Goal: Navigation & Orientation: Find specific page/section

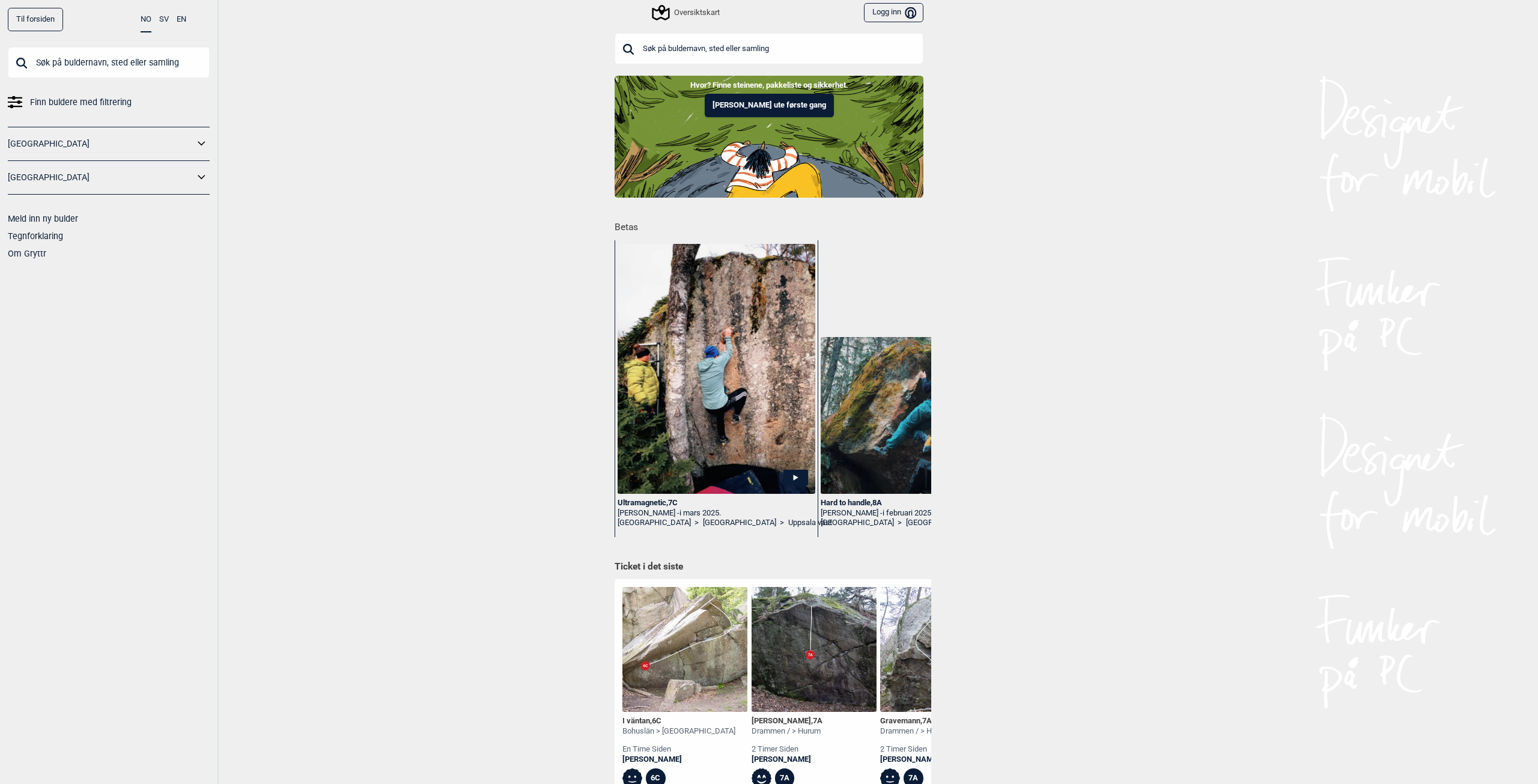
click at [677, 9] on div "Oversiktskart" at bounding box center [686, 12] width 66 height 15
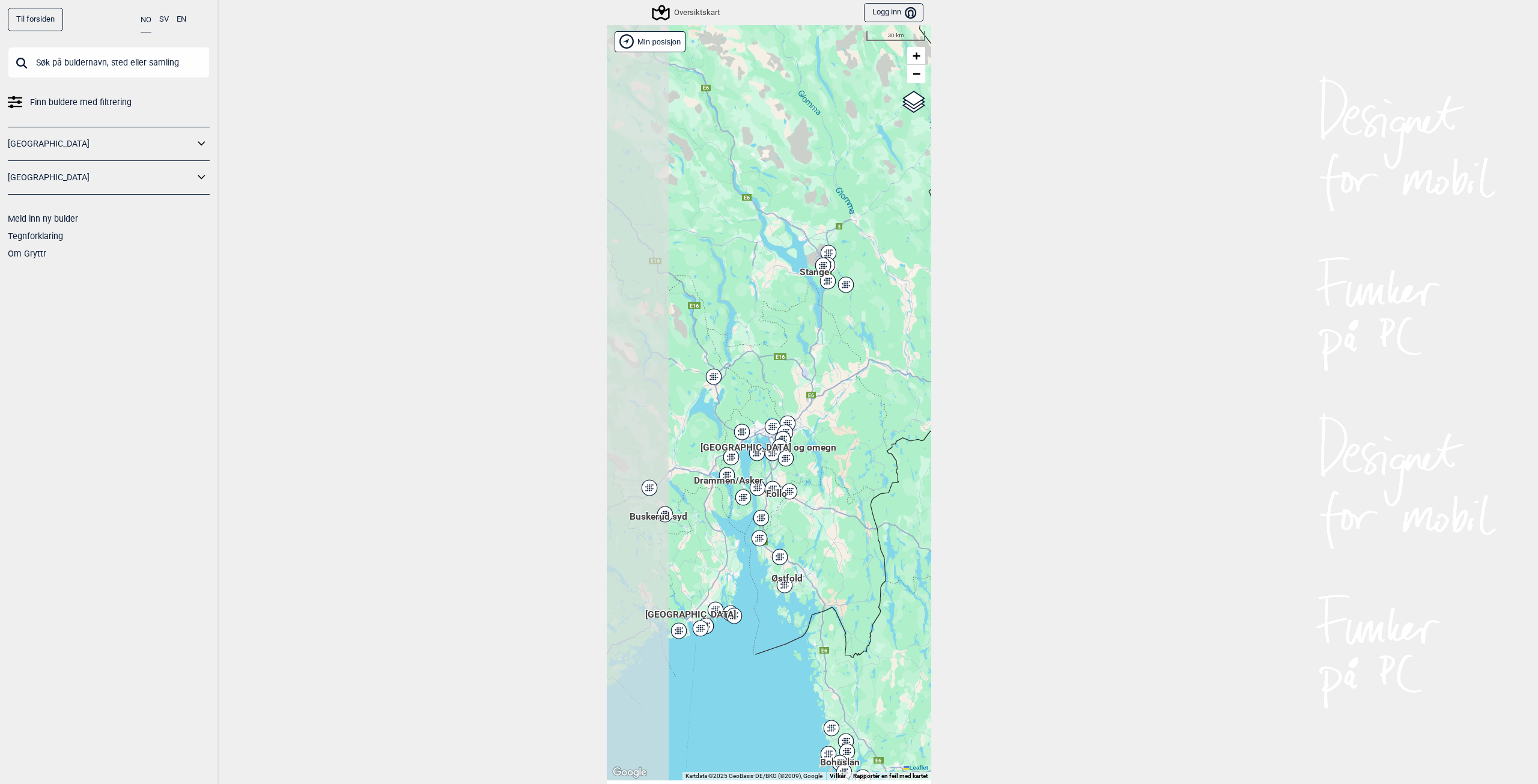
drag, startPoint x: 688, startPoint y: 545, endPoint x: 771, endPoint y: 474, distance: 109.2
click at [790, 490] on icon at bounding box center [791, 491] width 2 height 2
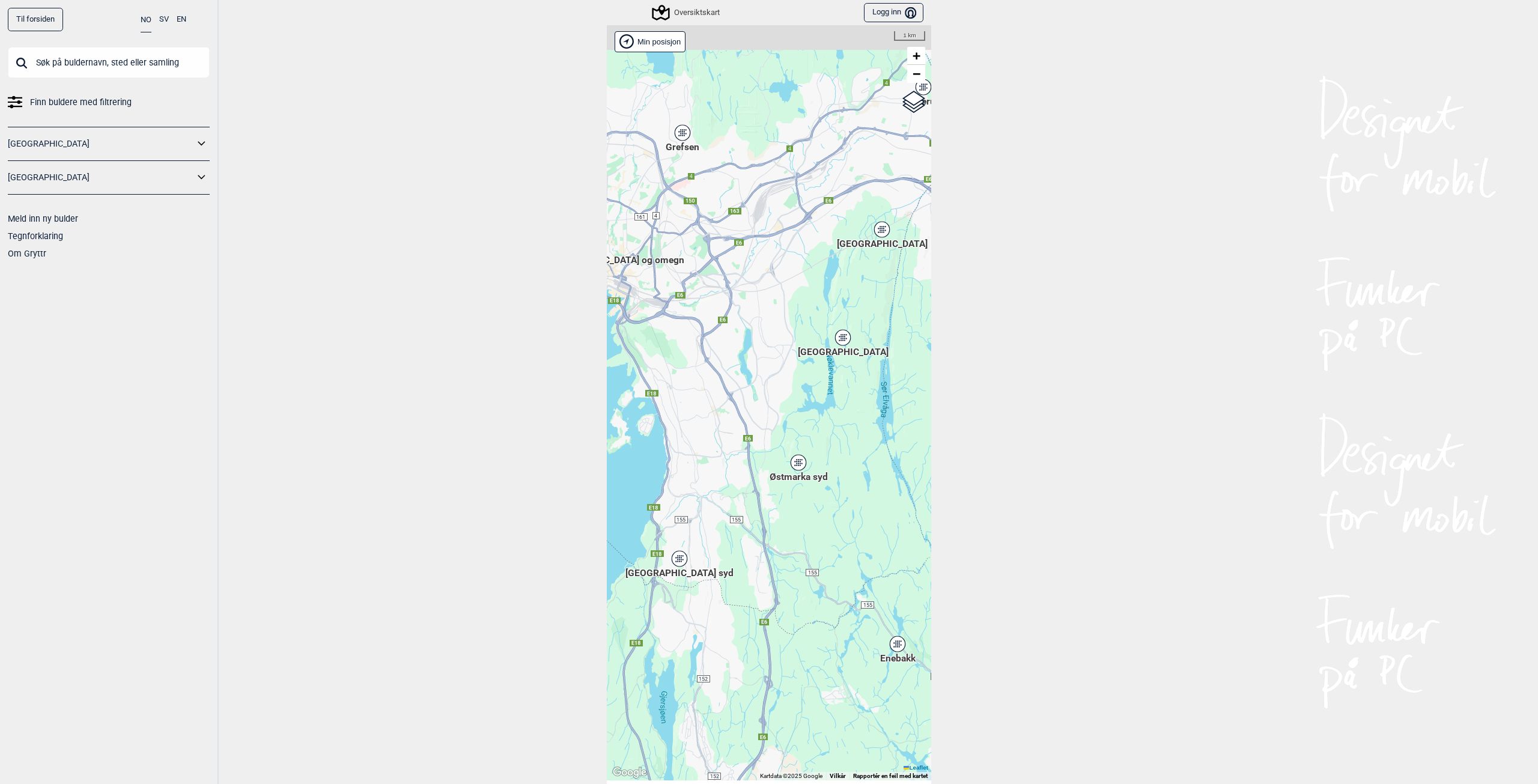
drag, startPoint x: 757, startPoint y: 224, endPoint x: 712, endPoint y: 443, distance: 223.6
click at [710, 446] on div "Hallingdal Stange [GEOGRAPHIC_DATA] syd [GEOGRAPHIC_DATA] og omegn [GEOGRAPHIC_…" at bounding box center [769, 403] width 324 height 755
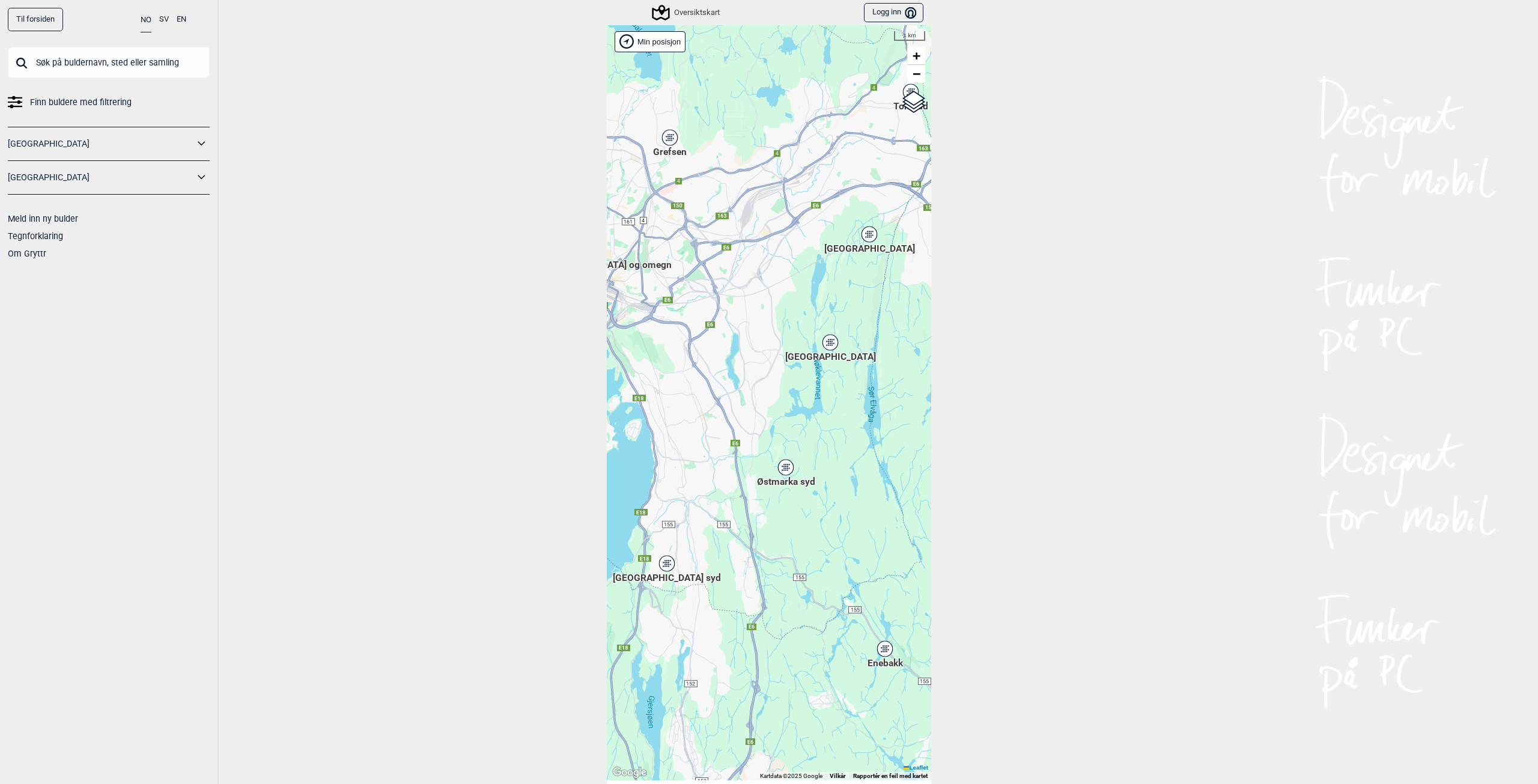
click at [827, 343] on div "[GEOGRAPHIC_DATA]" at bounding box center [830, 342] width 7 height 7
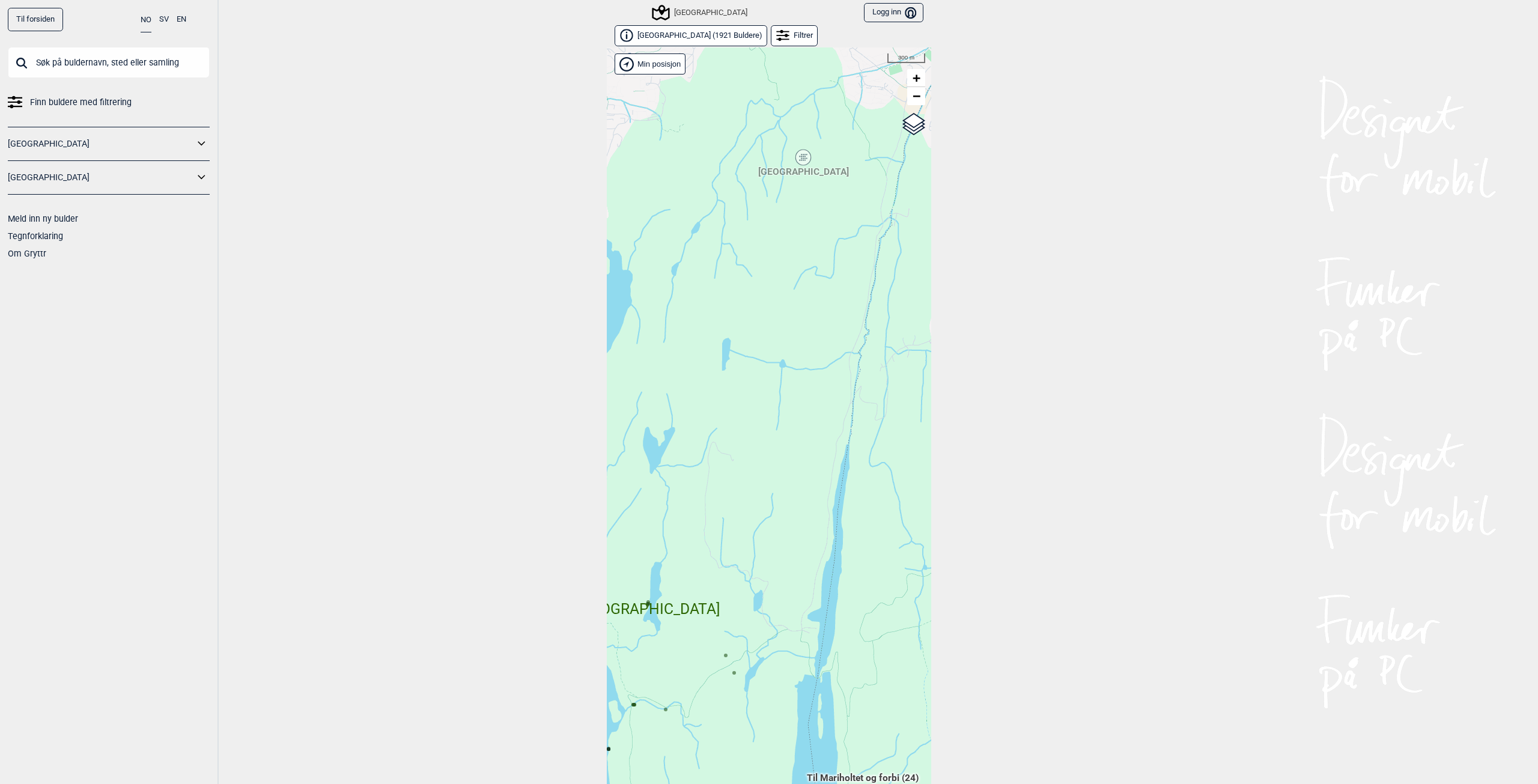
scroll to position [19, 0]
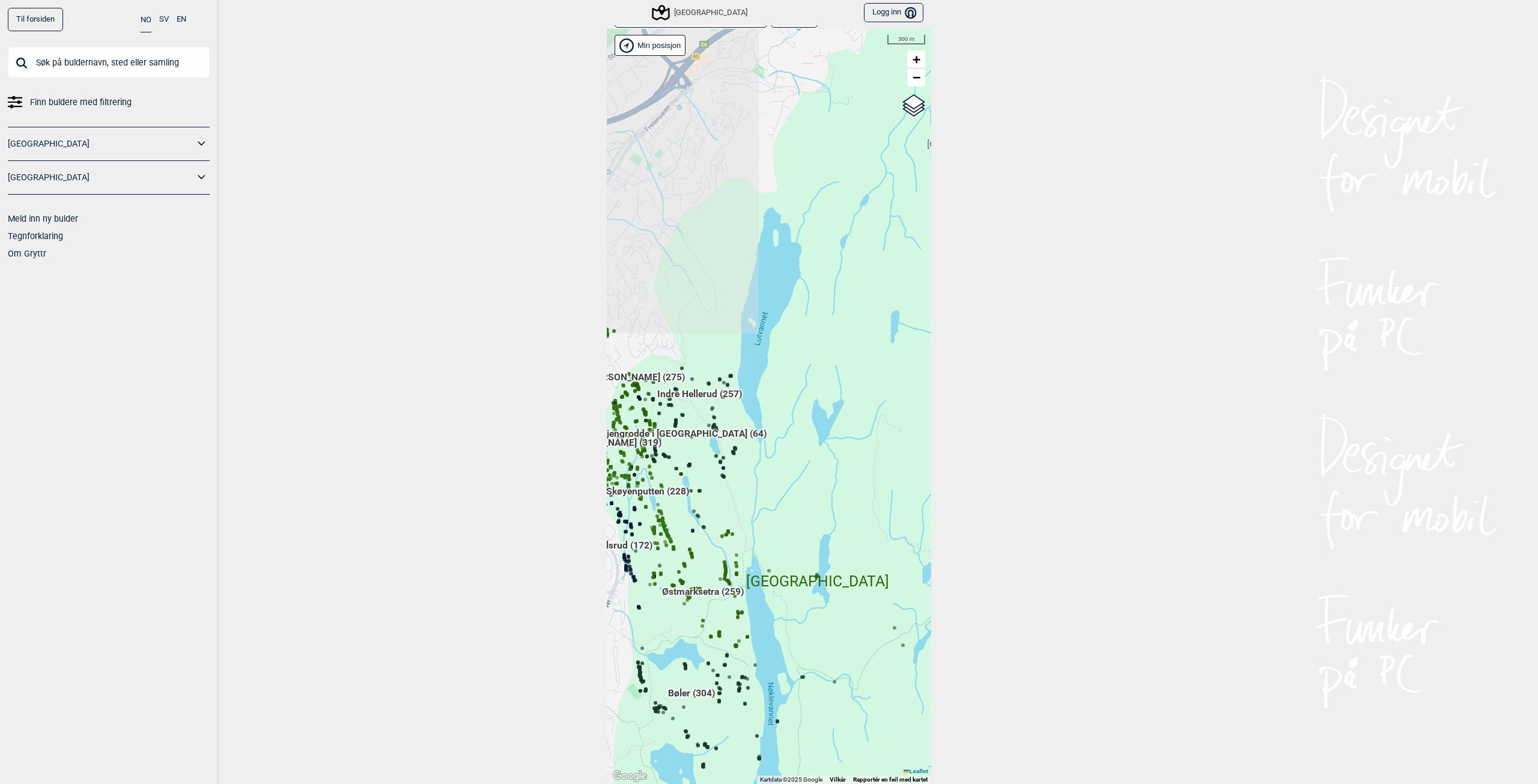
drag, startPoint x: 709, startPoint y: 510, endPoint x: 910, endPoint y: 501, distance: 201.2
click at [916, 502] on div "Hallingdal Stange [GEOGRAPHIC_DATA] syd [GEOGRAPHIC_DATA] og omegn [GEOGRAPHIC_…" at bounding box center [769, 406] width 324 height 755
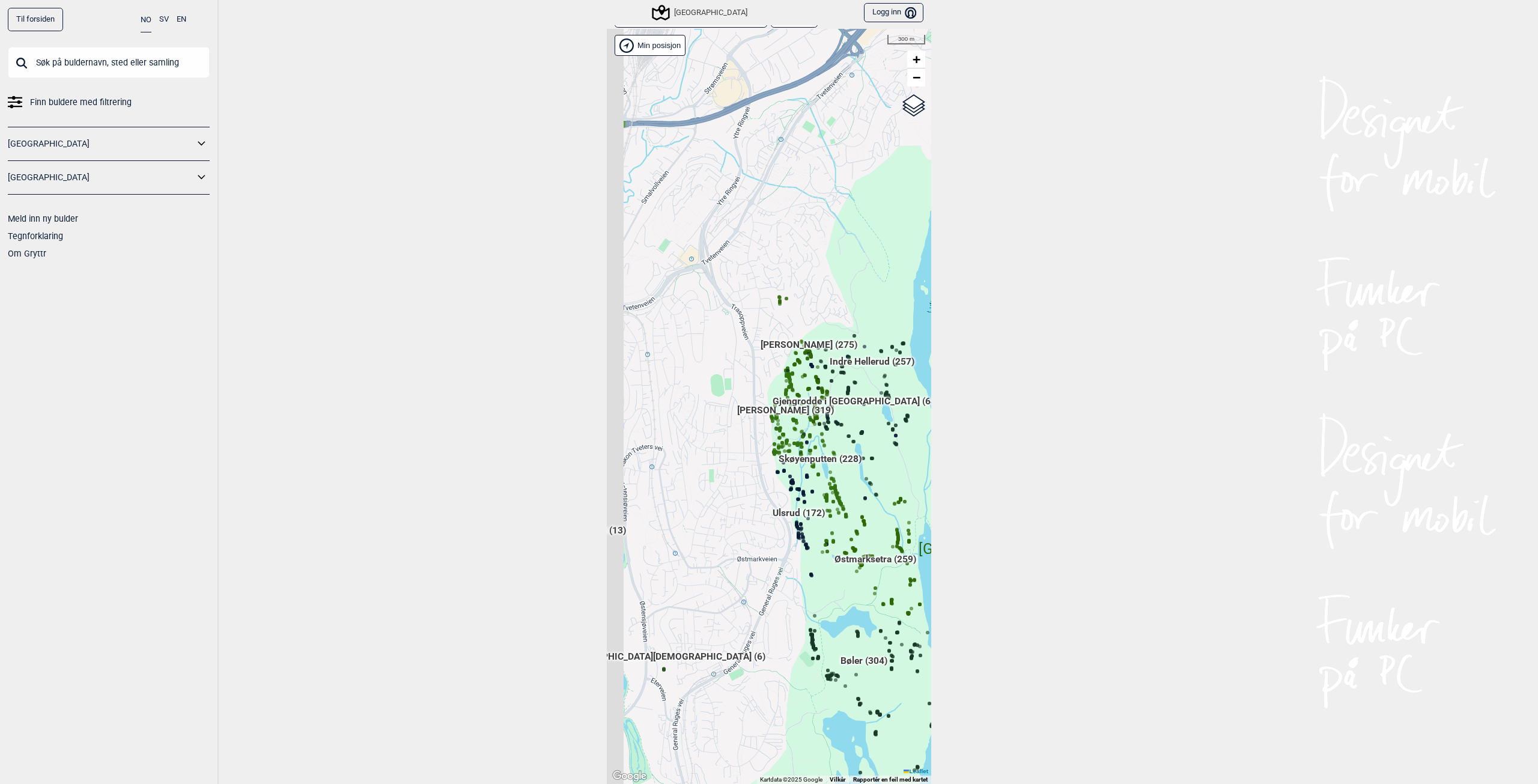
drag, startPoint x: 715, startPoint y: 517, endPoint x: 855, endPoint y: 481, distance: 144.6
click at [855, 481] on div "Hallingdal Stange [GEOGRAPHIC_DATA] syd [GEOGRAPHIC_DATA] og omegn [GEOGRAPHIC_…" at bounding box center [769, 406] width 324 height 755
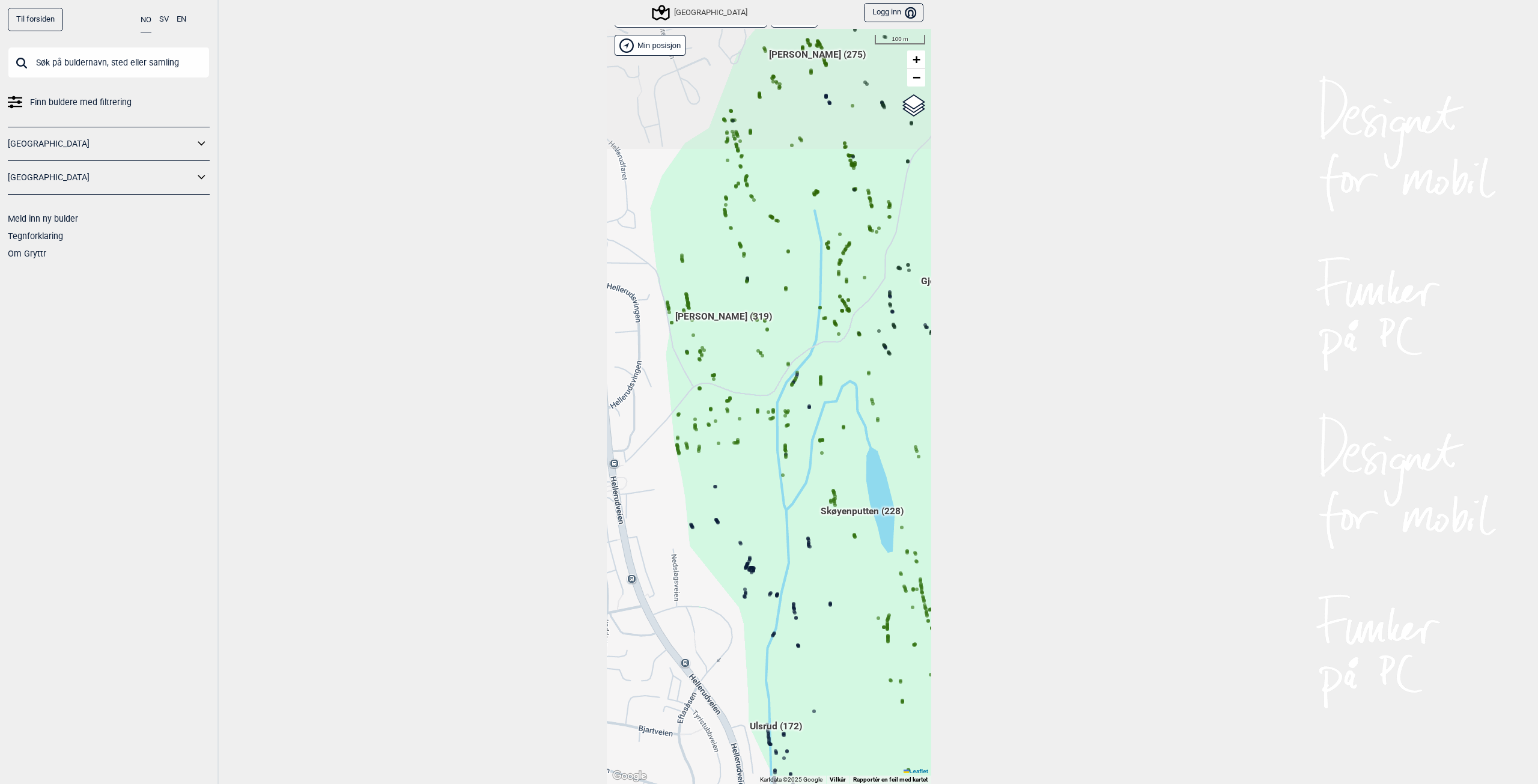
drag, startPoint x: 844, startPoint y: 401, endPoint x: 790, endPoint y: 567, distance: 174.6
click at [790, 567] on div "Hallingdal Stange [GEOGRAPHIC_DATA] syd [GEOGRAPHIC_DATA] og omegn [GEOGRAPHIC_…" at bounding box center [769, 406] width 324 height 755
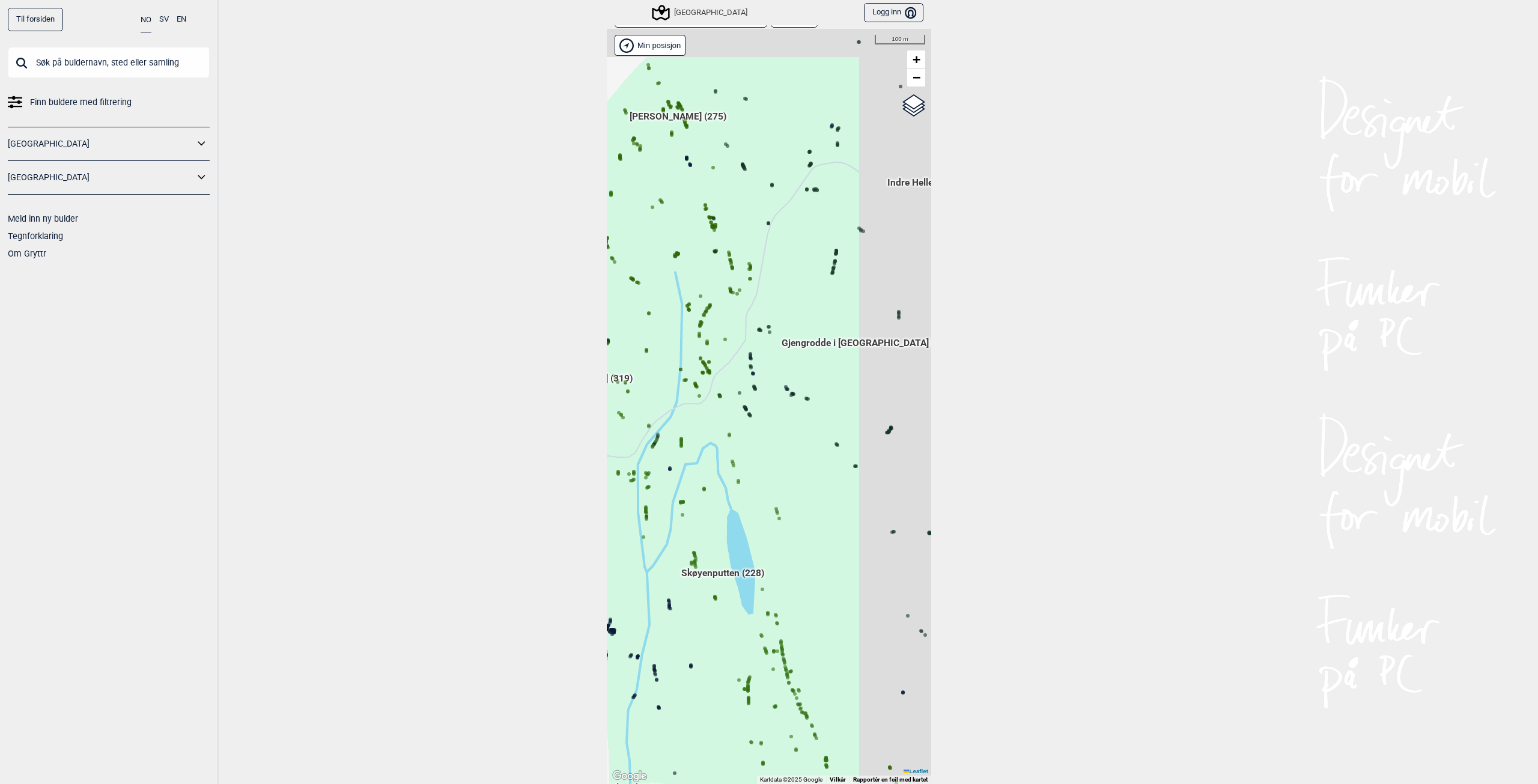
drag, startPoint x: 836, startPoint y: 392, endPoint x: 686, endPoint y: 460, distance: 164.7
click at [686, 460] on div "Hallingdal Stange [GEOGRAPHIC_DATA] syd [GEOGRAPHIC_DATA] og omegn [GEOGRAPHIC_…" at bounding box center [769, 406] width 324 height 755
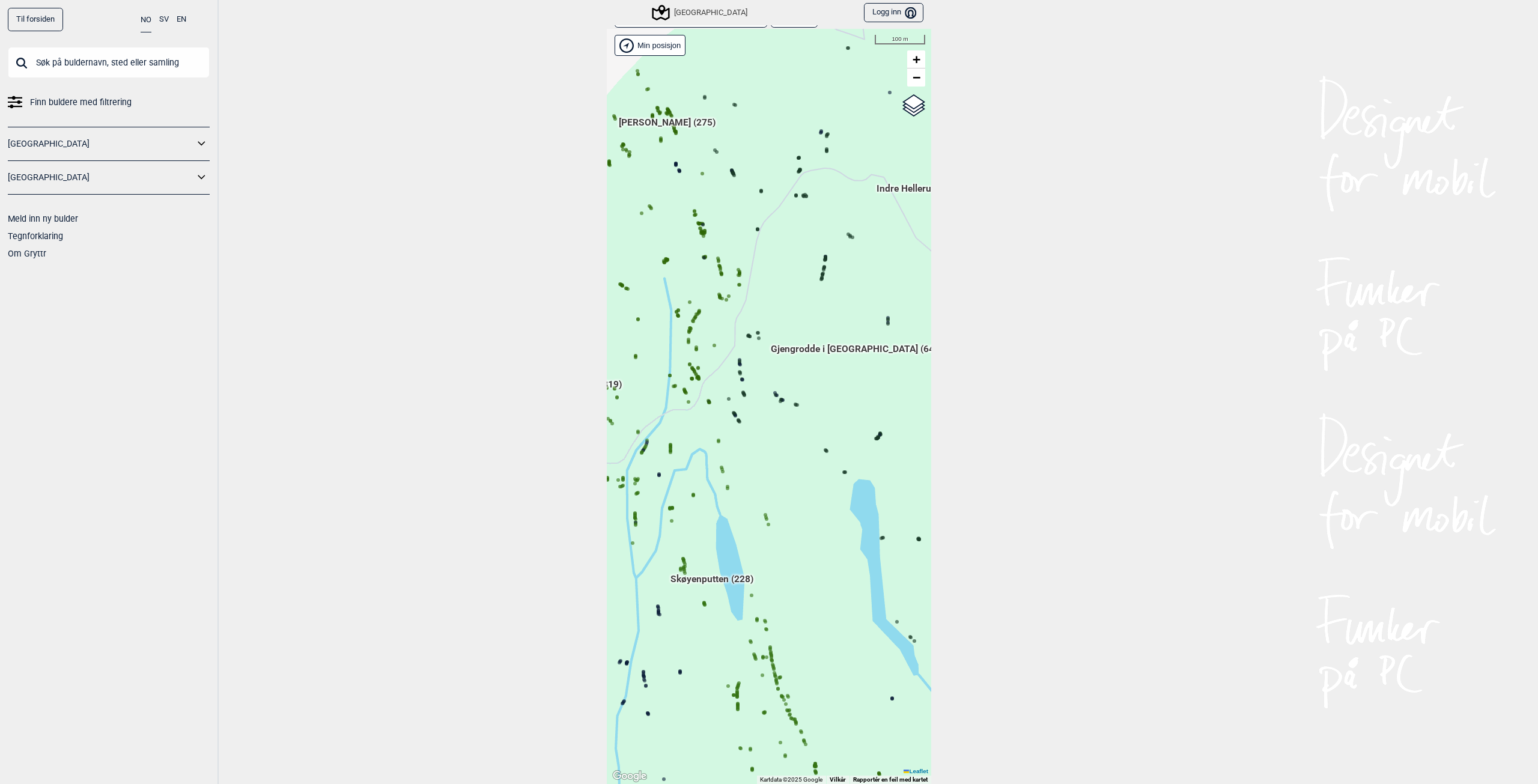
click at [779, 401] on circle at bounding box center [780, 401] width 4 height 4
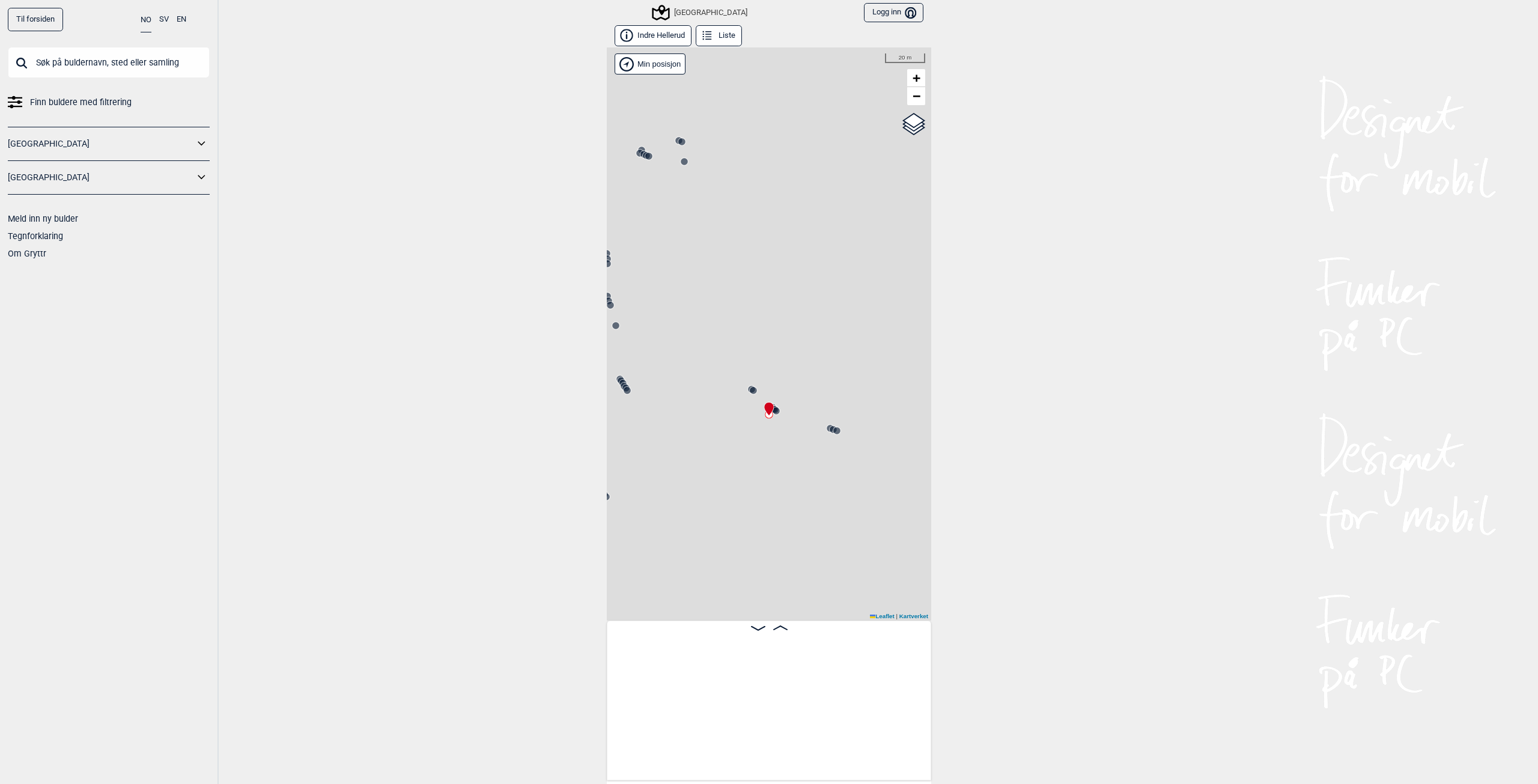
scroll to position [0, 21929]
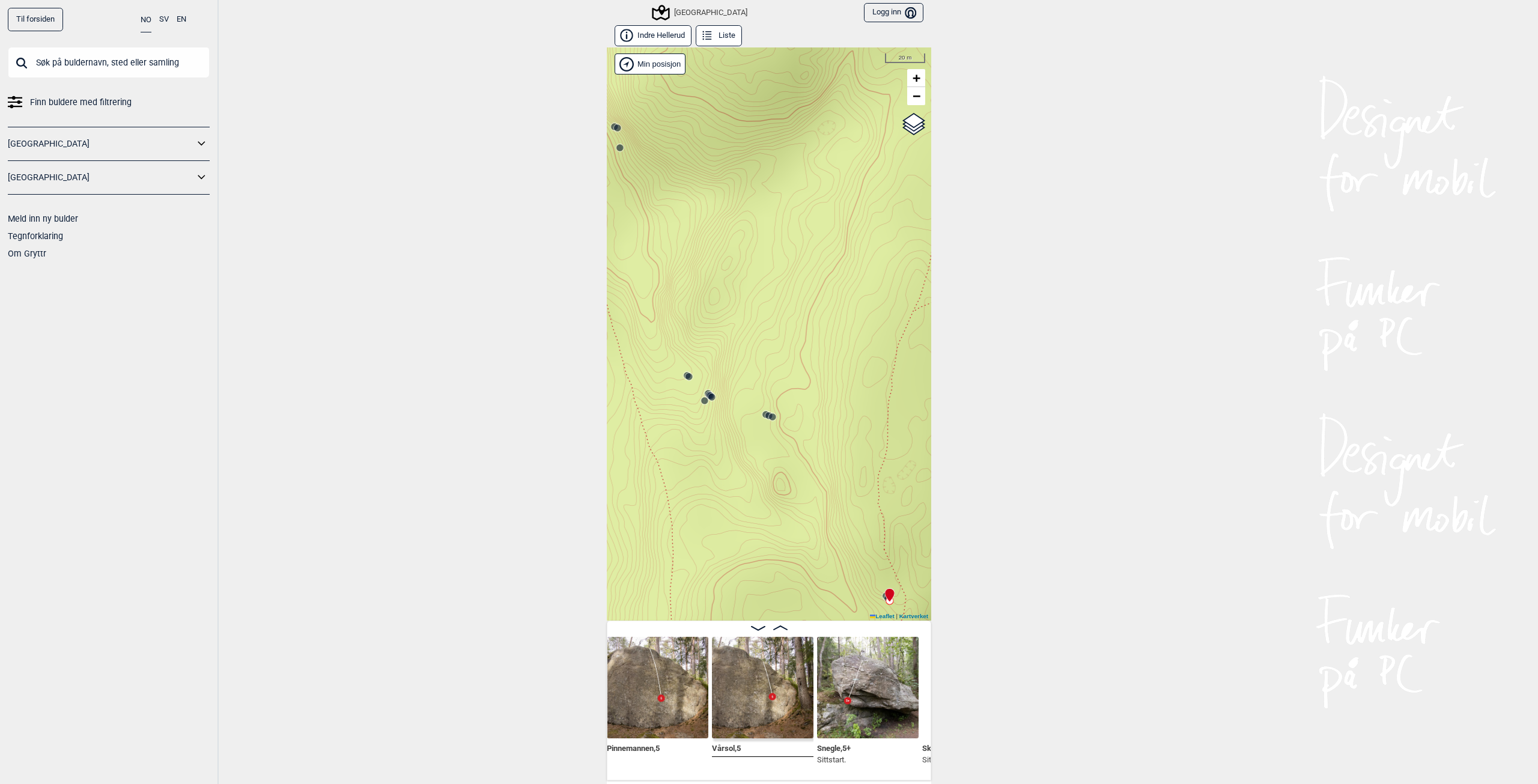
scroll to position [0, 22667]
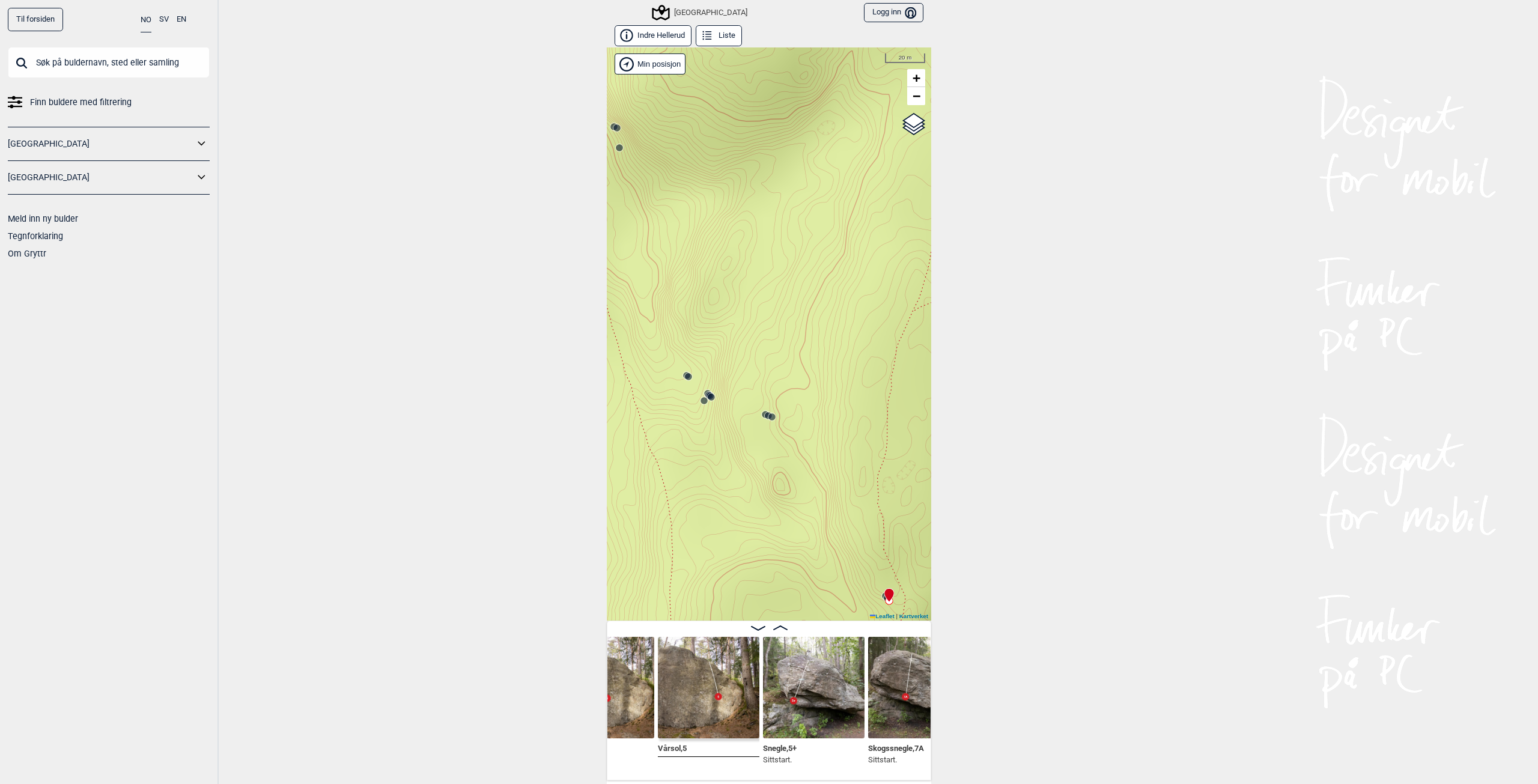
scroll to position [0, 22721]
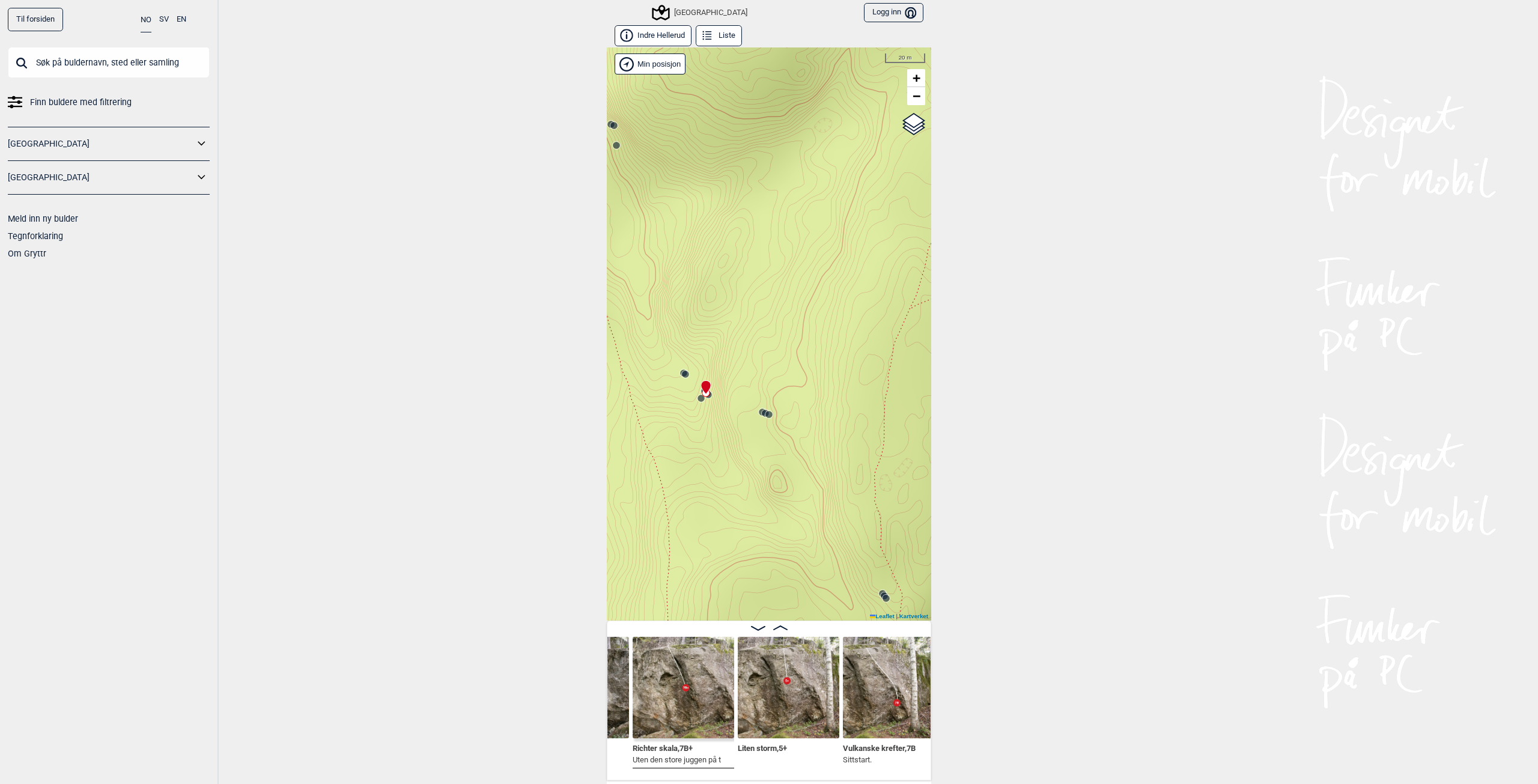
scroll to position [0, 21692]
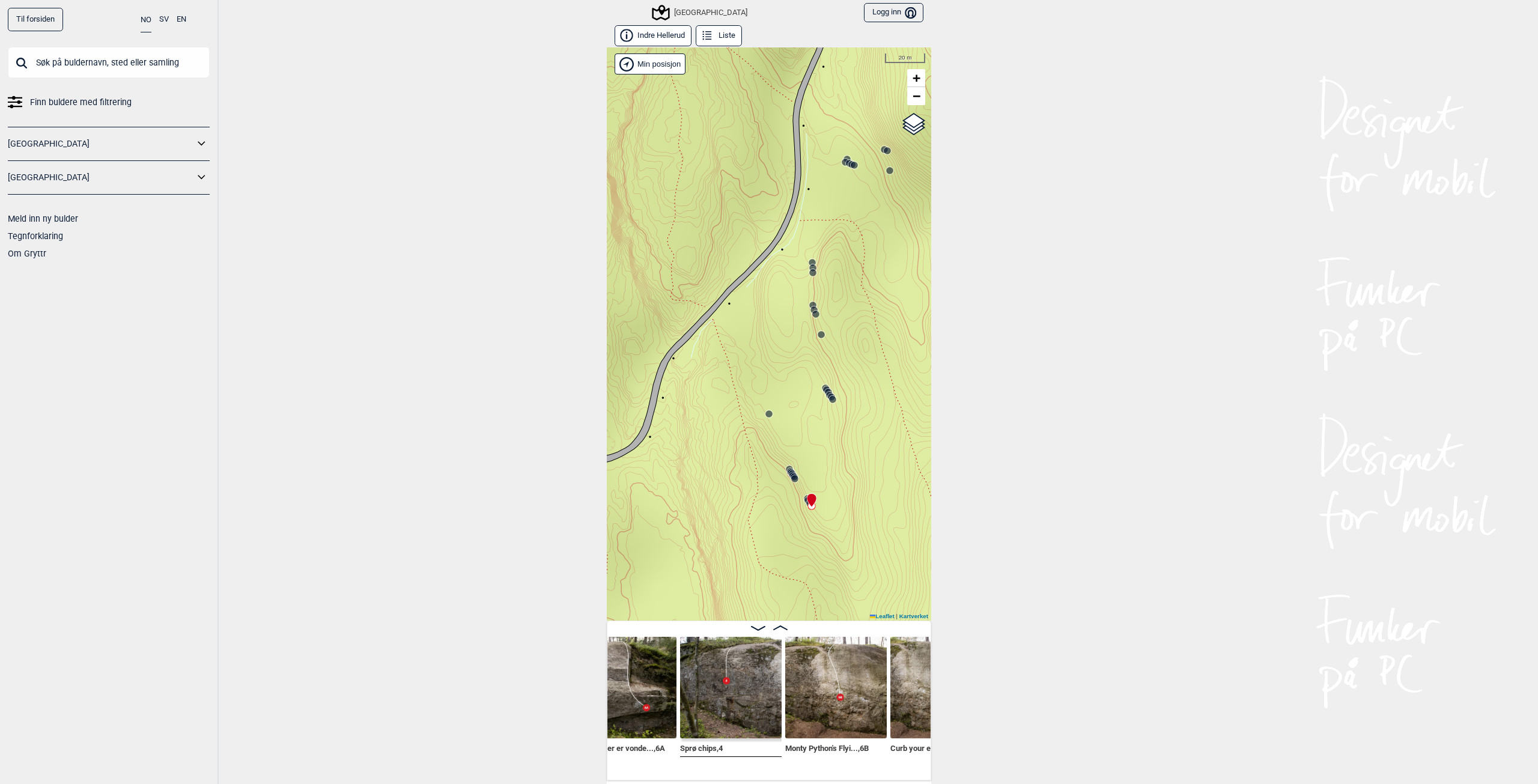
scroll to position [0, 20244]
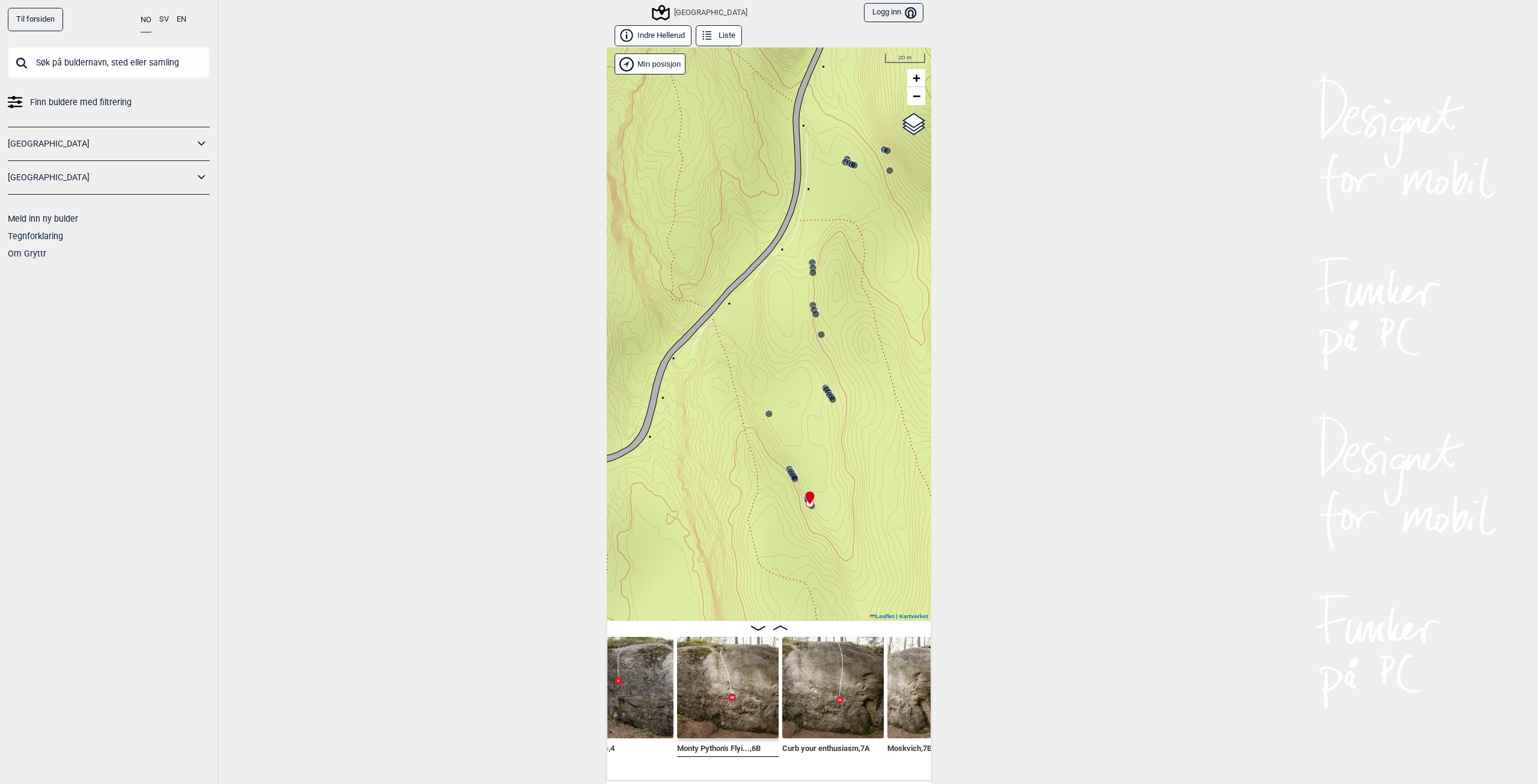
click at [850, 699] on img at bounding box center [833, 687] width 101 height 101
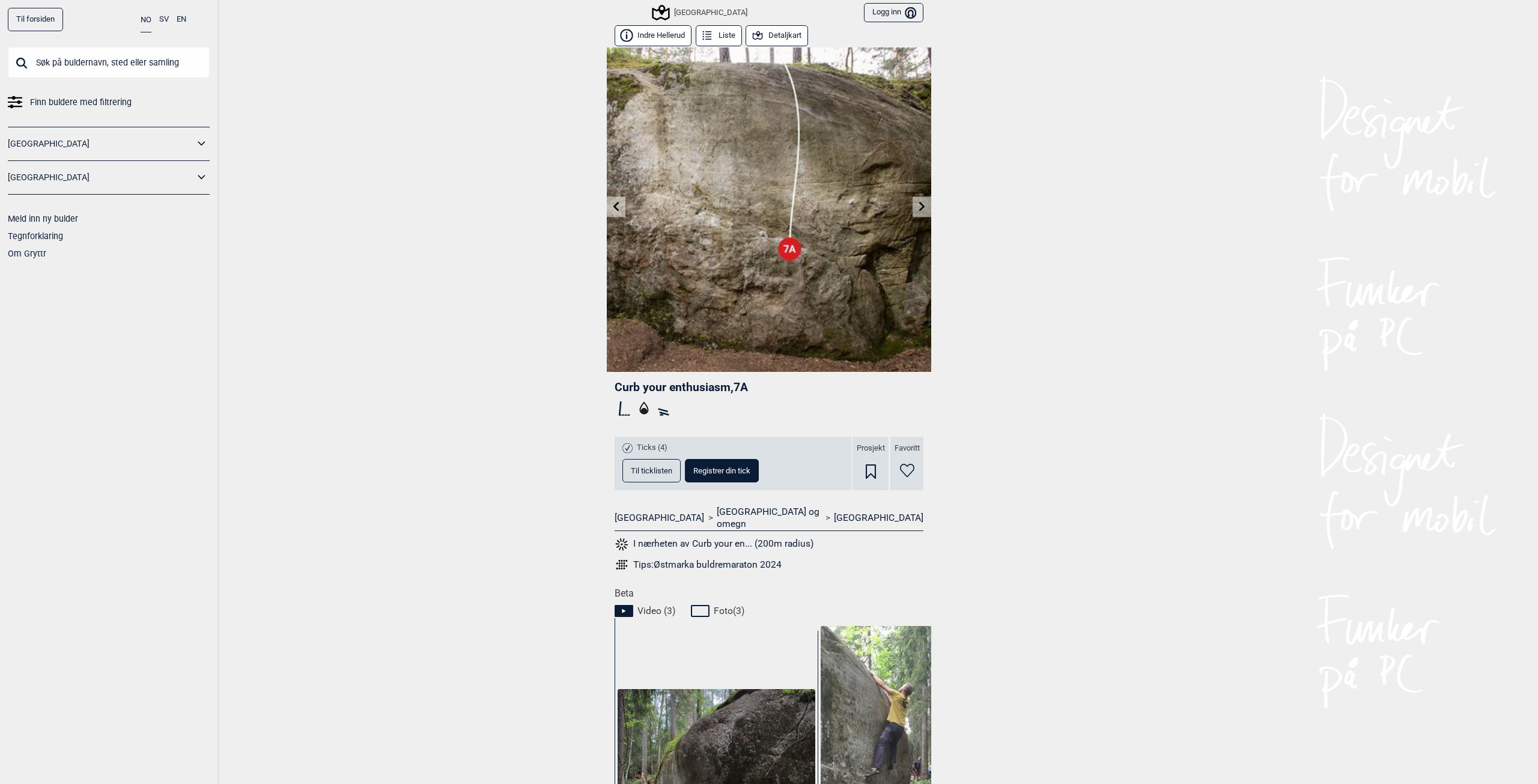
click at [919, 210] on icon at bounding box center [922, 206] width 6 height 9
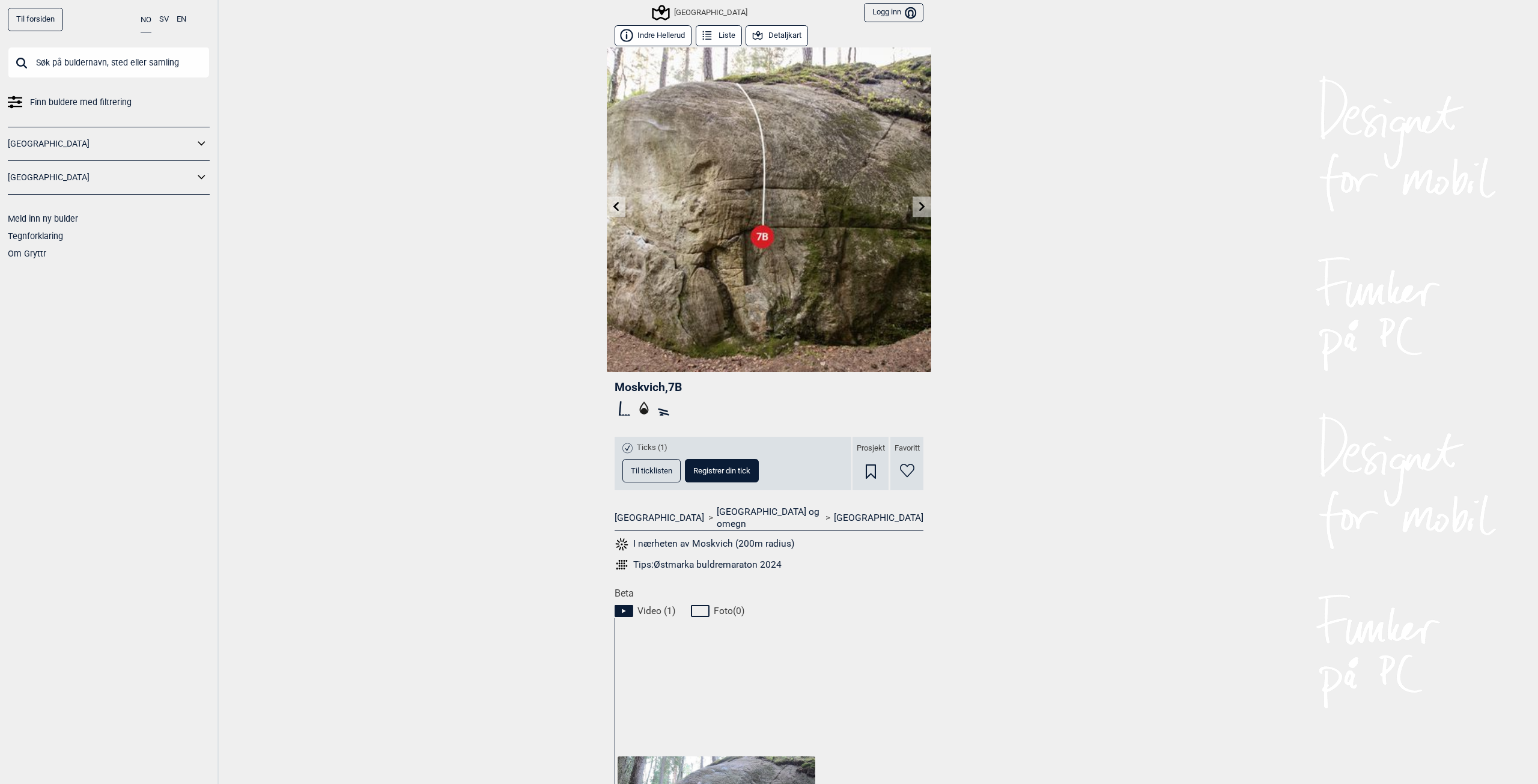
click at [919, 210] on icon at bounding box center [922, 206] width 6 height 9
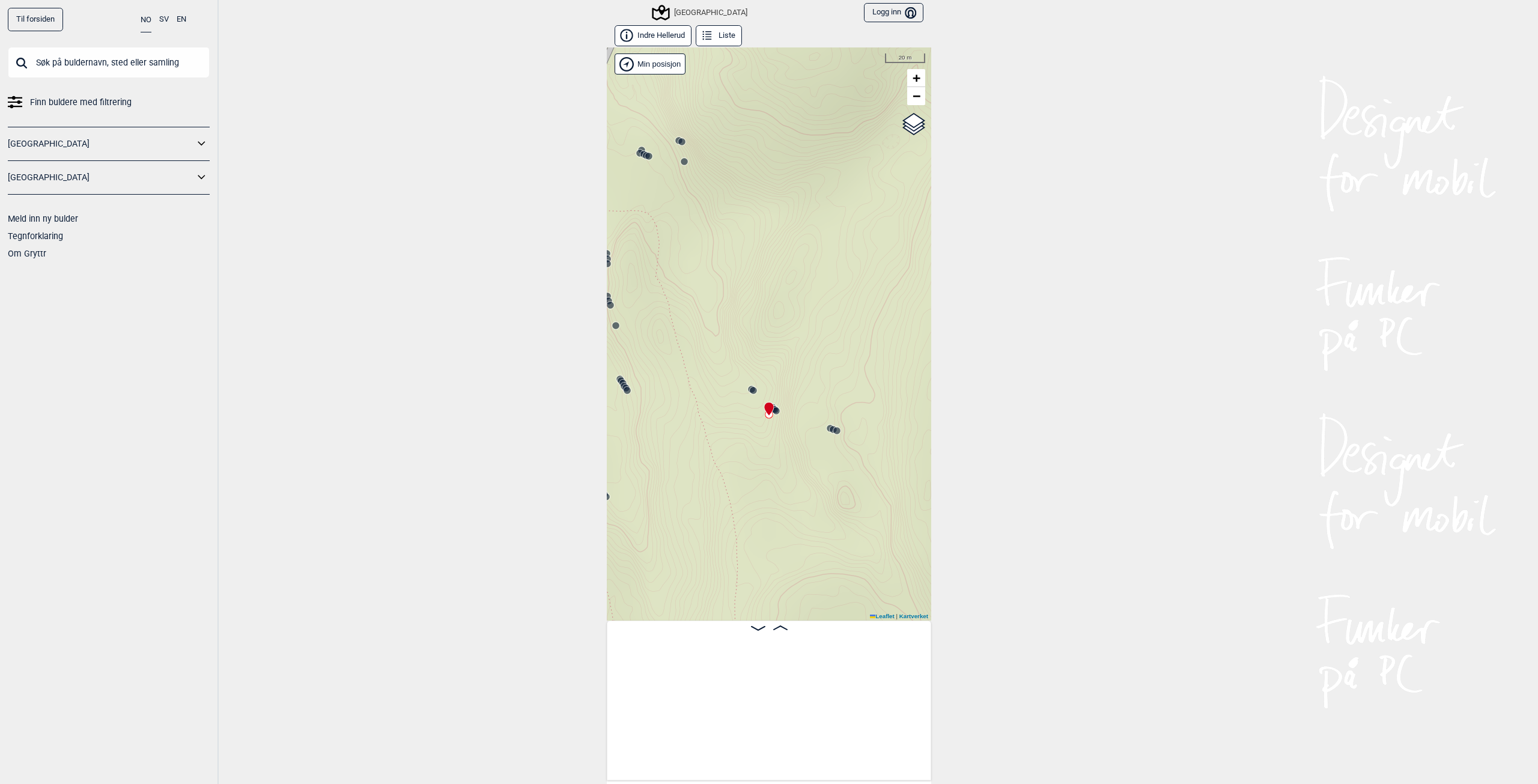
scroll to position [0, 21929]
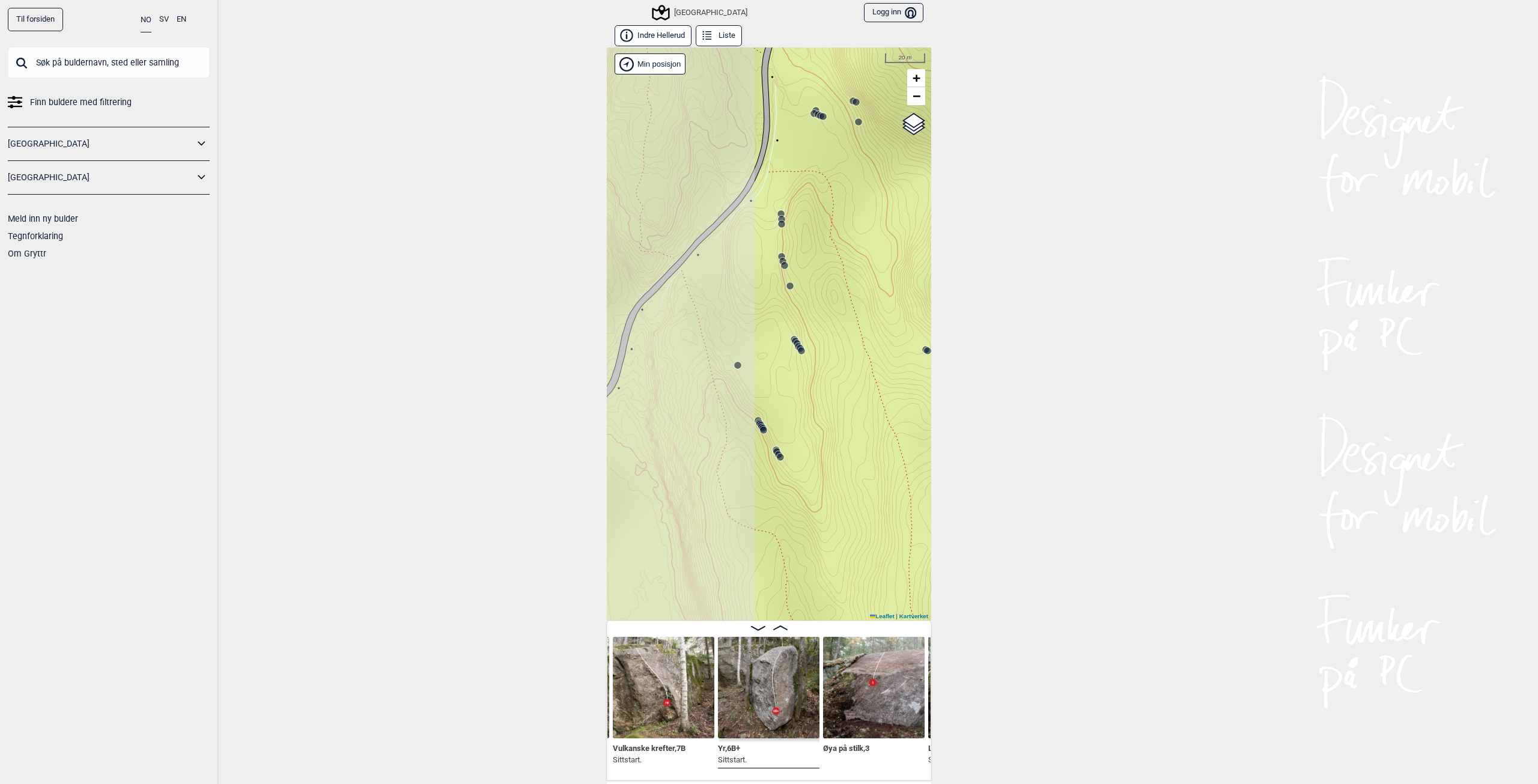
drag, startPoint x: 675, startPoint y: 453, endPoint x: 838, endPoint y: 423, distance: 165.7
click at [838, 423] on div "Speidersteinen Barnehageveggen Cowboyveggen Bølerveggen [GEOGRAPHIC_DATA]" at bounding box center [769, 334] width 324 height 573
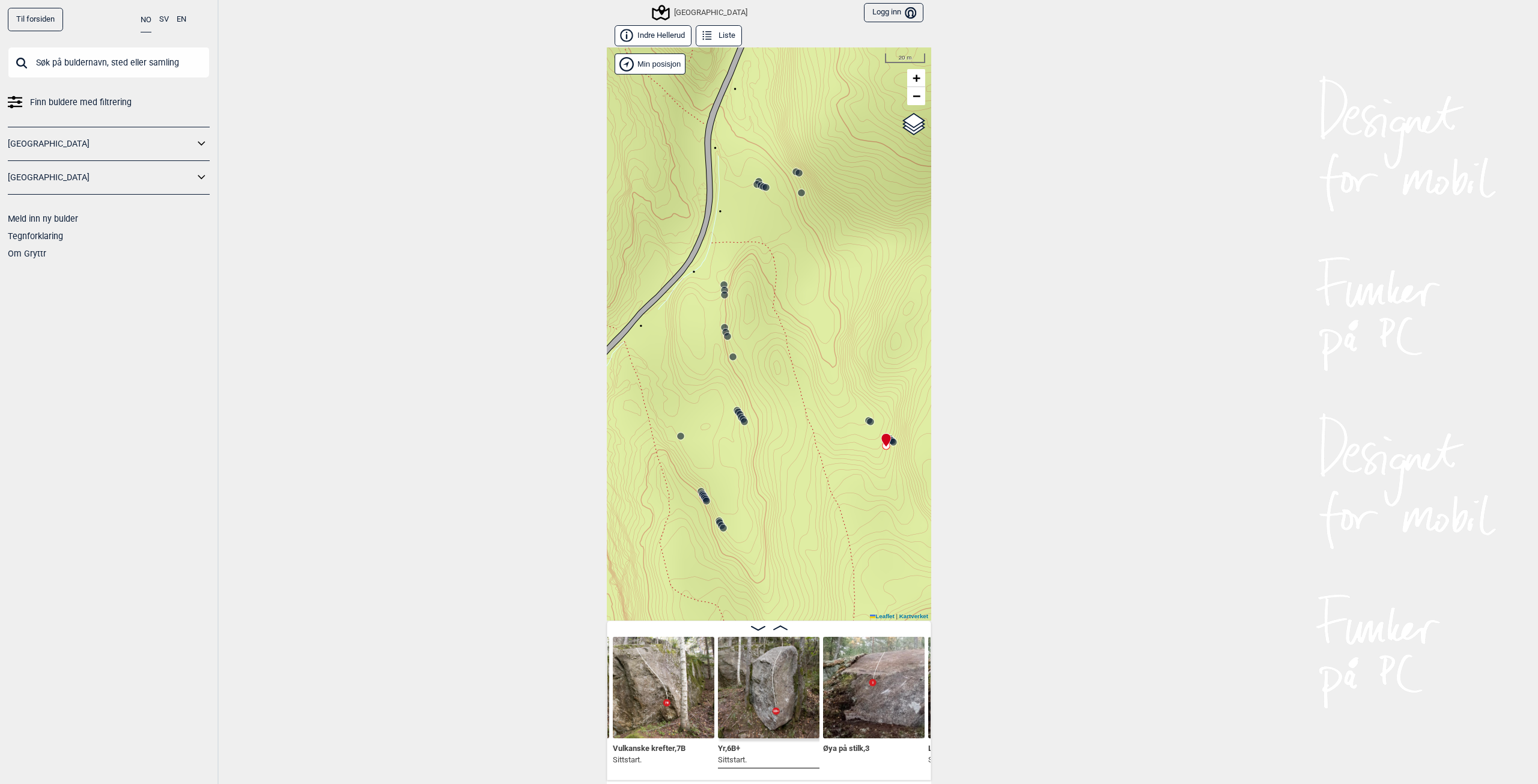
drag, startPoint x: 866, startPoint y: 325, endPoint x: 759, endPoint y: 447, distance: 162.3
click at [759, 448] on div "Speidersteinen Barnehageveggen Cowboyveggen Bølerveggen [GEOGRAPHIC_DATA]" at bounding box center [769, 334] width 324 height 573
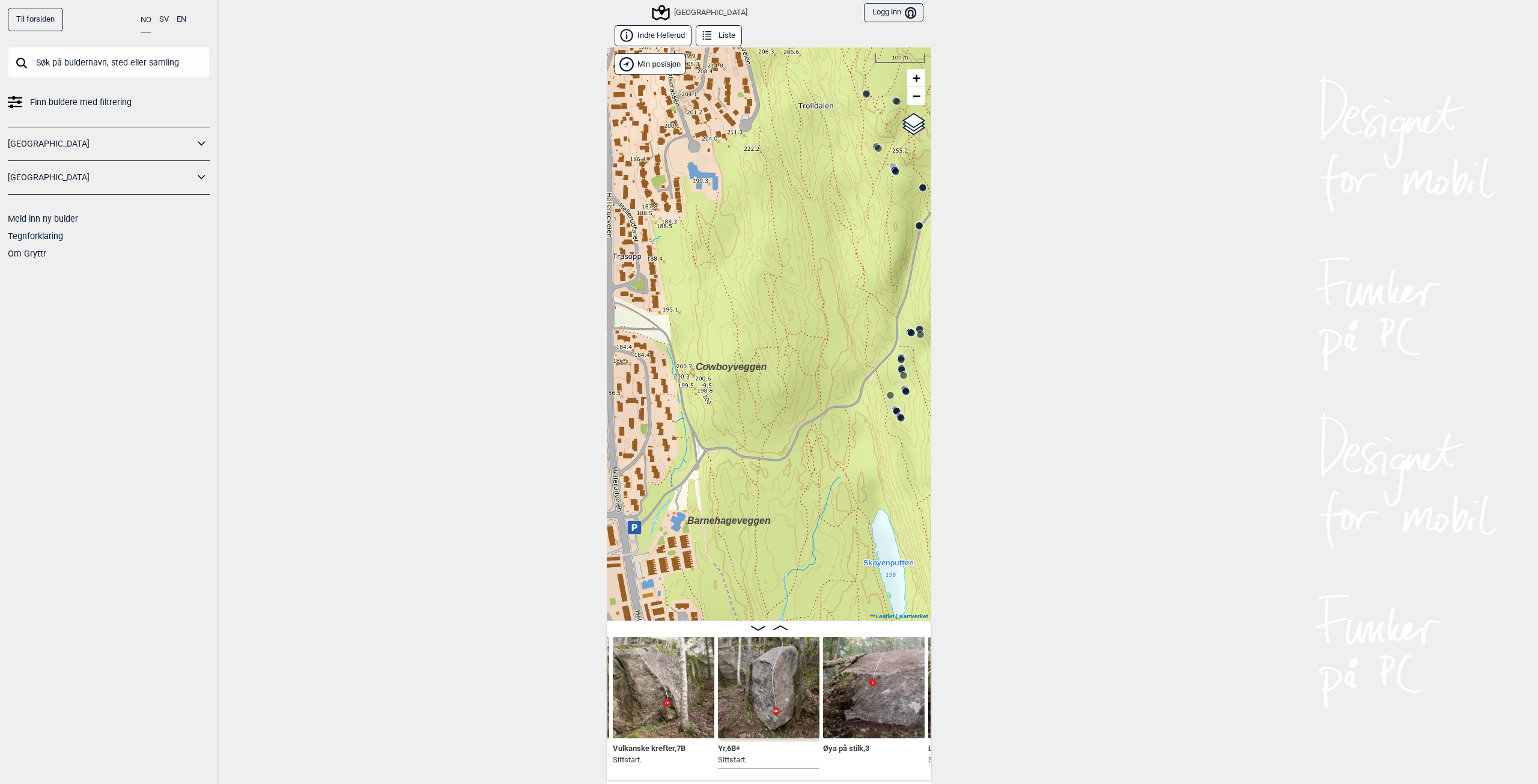
drag, startPoint x: 767, startPoint y: 494, endPoint x: 920, endPoint y: 441, distance: 161.9
click at [920, 441] on div "Speidersteinen Barnehageveggen Cowboyveggen Bølerveggen [GEOGRAPHIC_DATA]" at bounding box center [769, 334] width 324 height 573
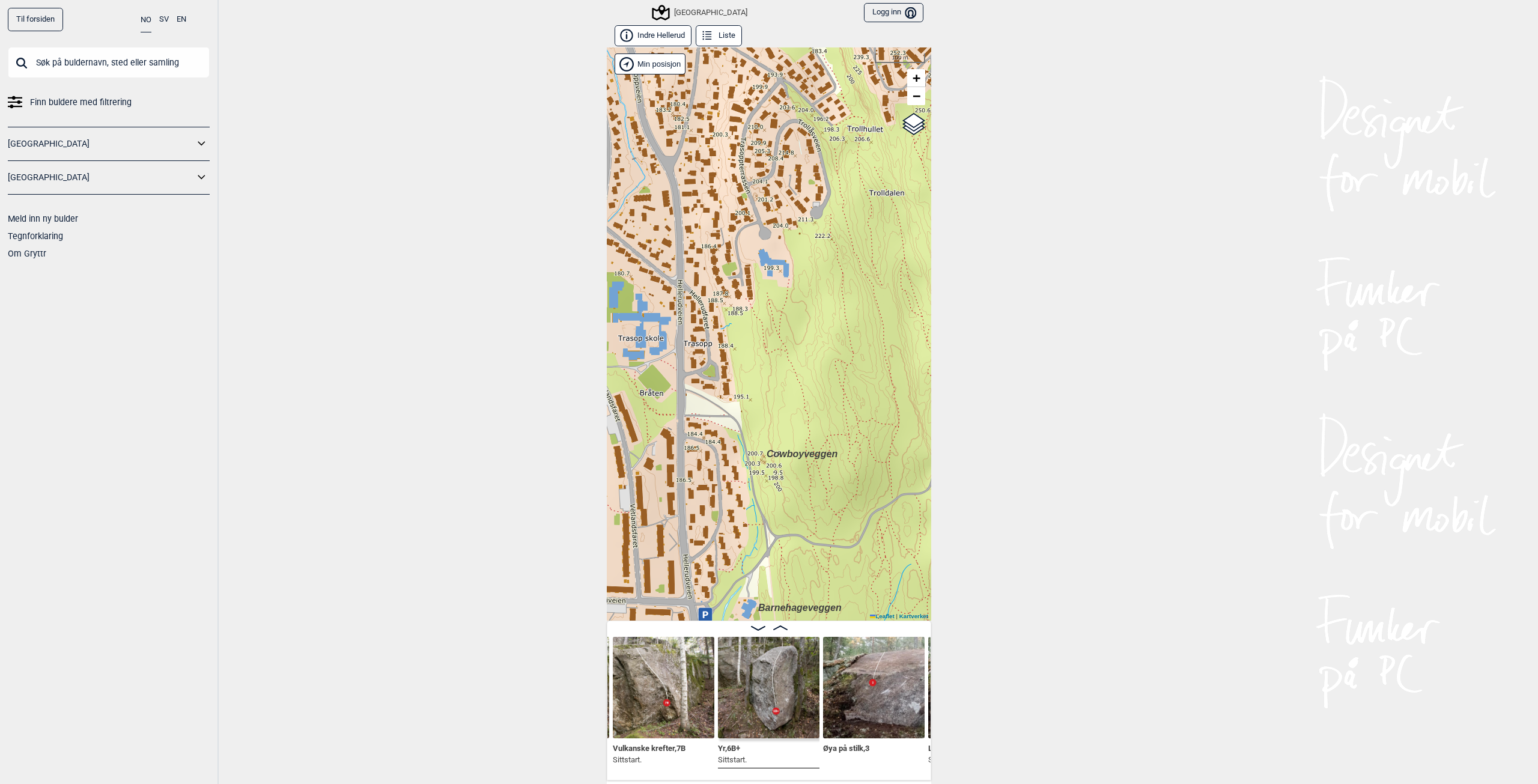
drag, startPoint x: 809, startPoint y: 344, endPoint x: 879, endPoint y: 449, distance: 126.2
click at [879, 449] on div "Speidersteinen Barnehageveggen Cowboyveggen Bølerveggen [GEOGRAPHIC_DATA]" at bounding box center [769, 334] width 324 height 573
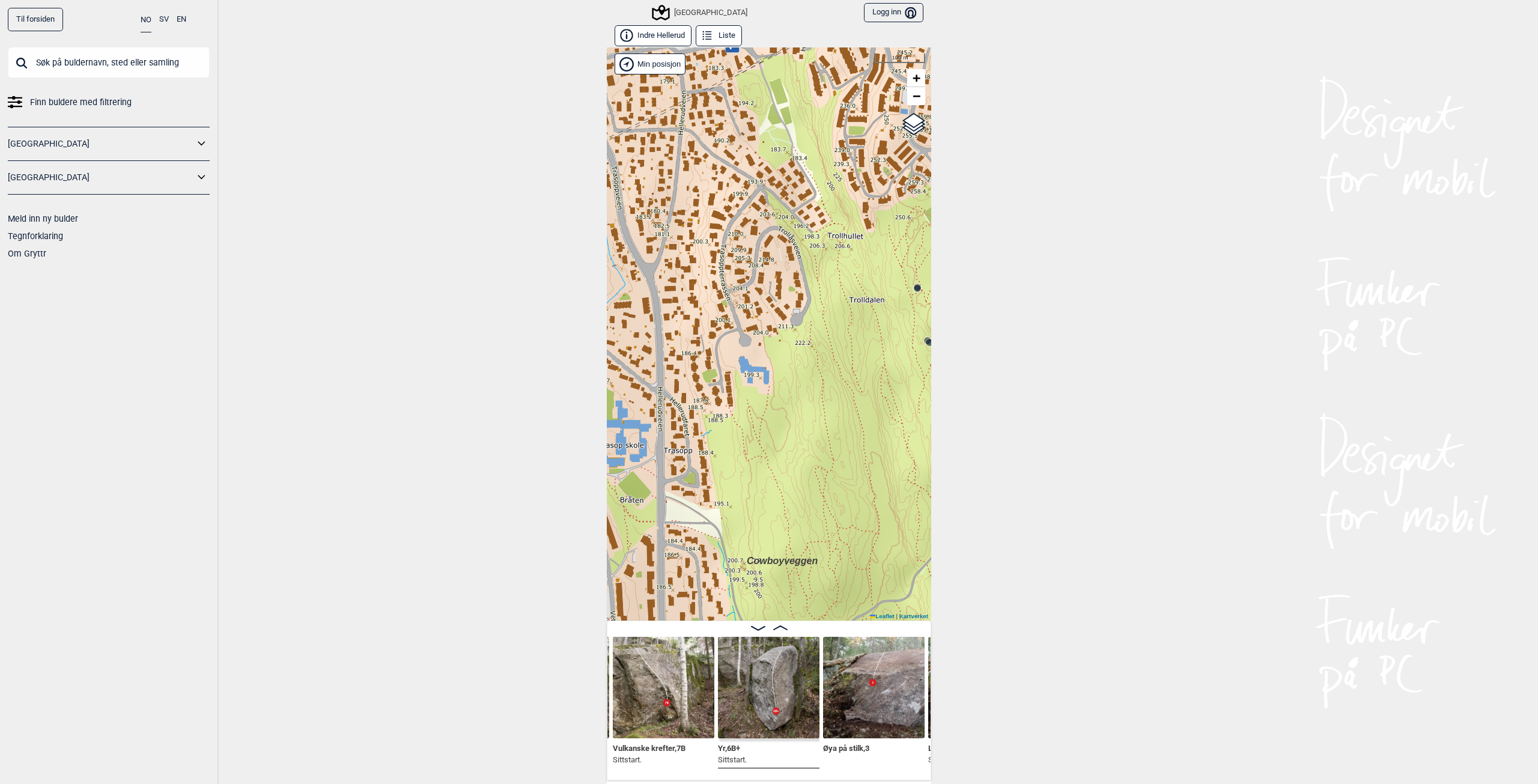
drag, startPoint x: 842, startPoint y: 302, endPoint x: 831, endPoint y: 371, distance: 69.9
click at [831, 371] on div "Speidersteinen Barnehageveggen Cowboyveggen Bølerveggen [GEOGRAPHIC_DATA]" at bounding box center [769, 334] width 324 height 573
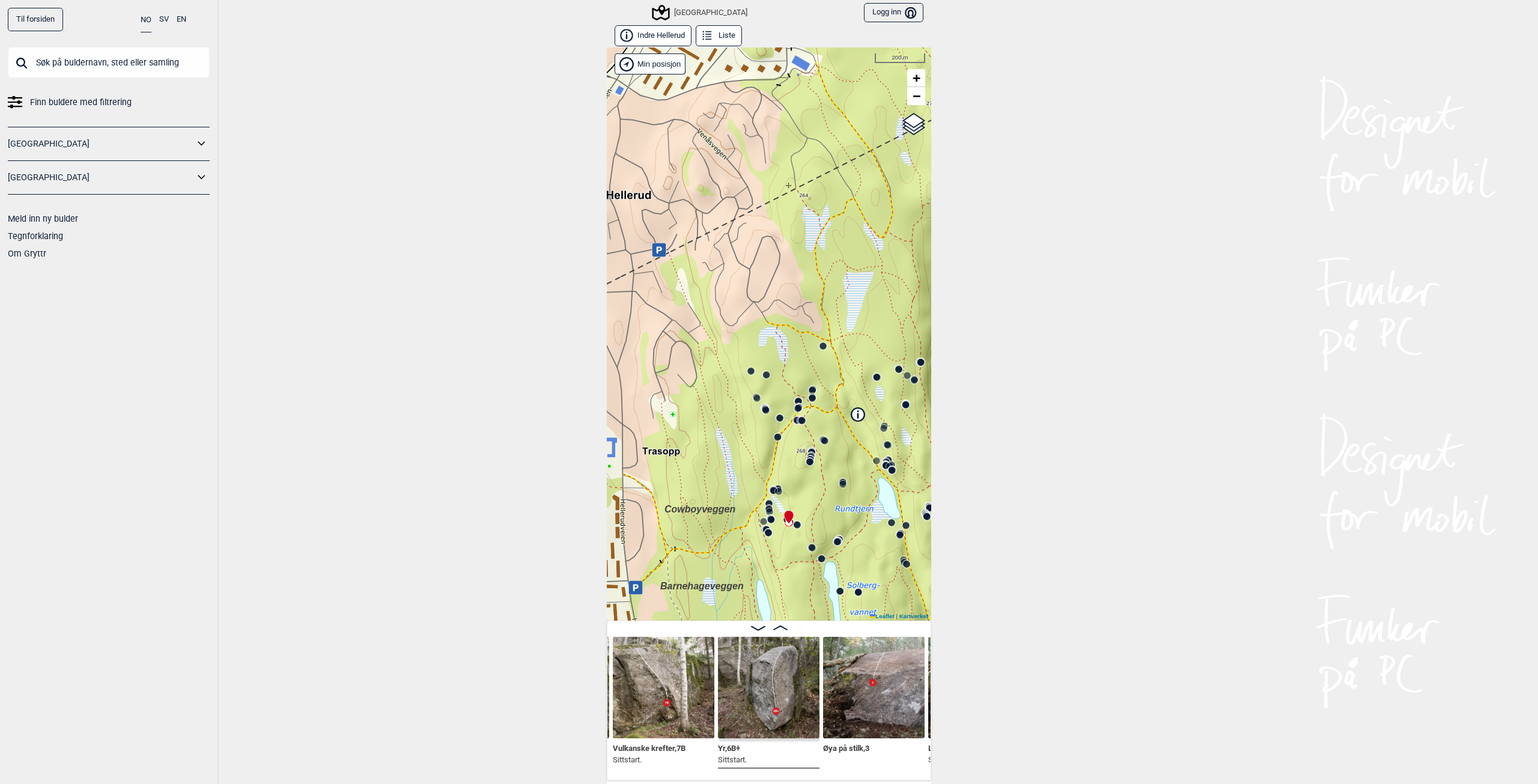
drag, startPoint x: 827, startPoint y: 409, endPoint x: 702, endPoint y: 450, distance: 131.6
click at [702, 450] on div "Speidersteinen Barnehageveggen Cowboyveggen Bølerveggen [GEOGRAPHIC_DATA]" at bounding box center [769, 334] width 324 height 573
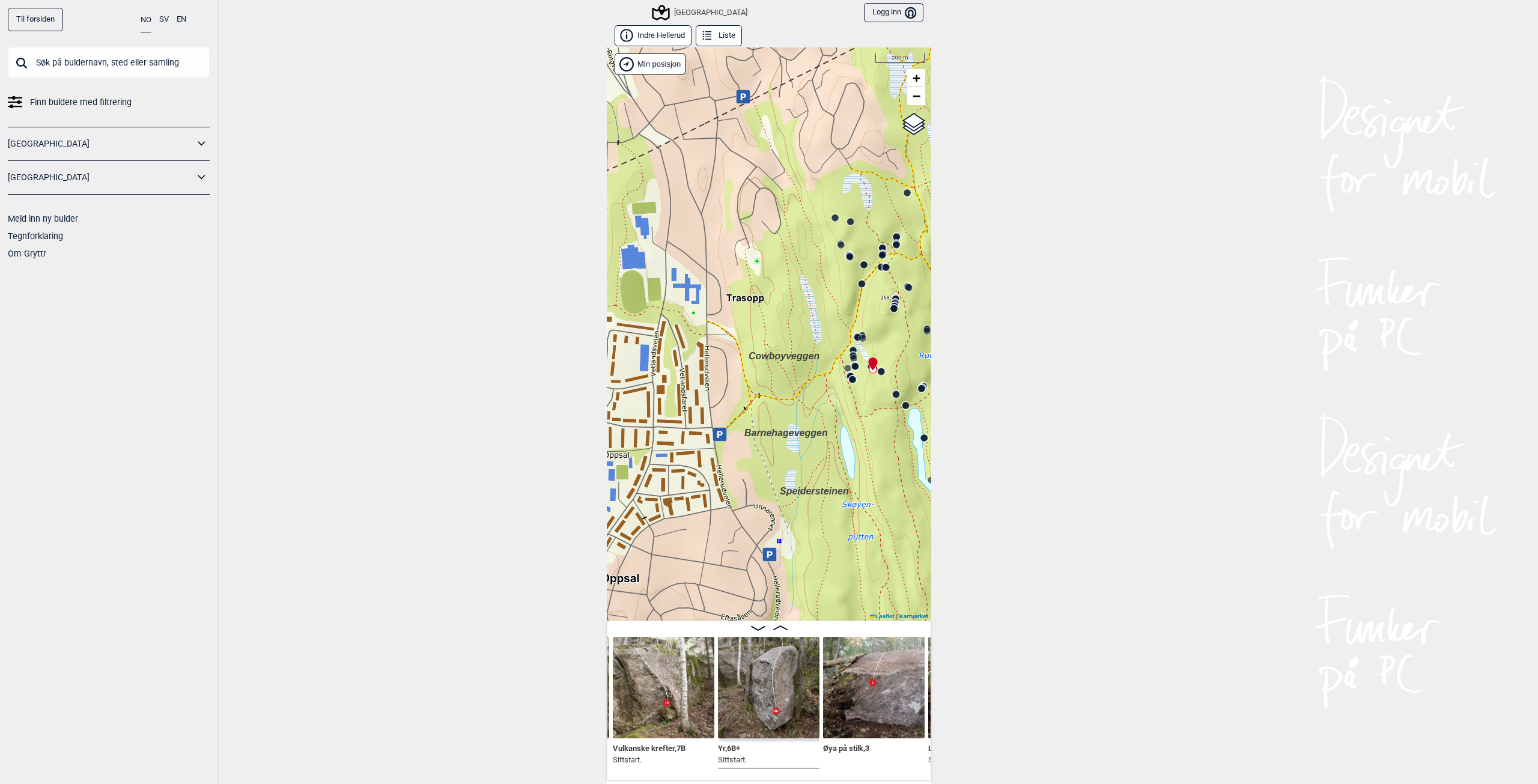
drag, startPoint x: 718, startPoint y: 536, endPoint x: 791, endPoint y: 409, distance: 146.5
click at [791, 409] on div "Speidersteinen Barnehageveggen Cowboyveggen Bølerveggen [GEOGRAPHIC_DATA]" at bounding box center [769, 334] width 324 height 573
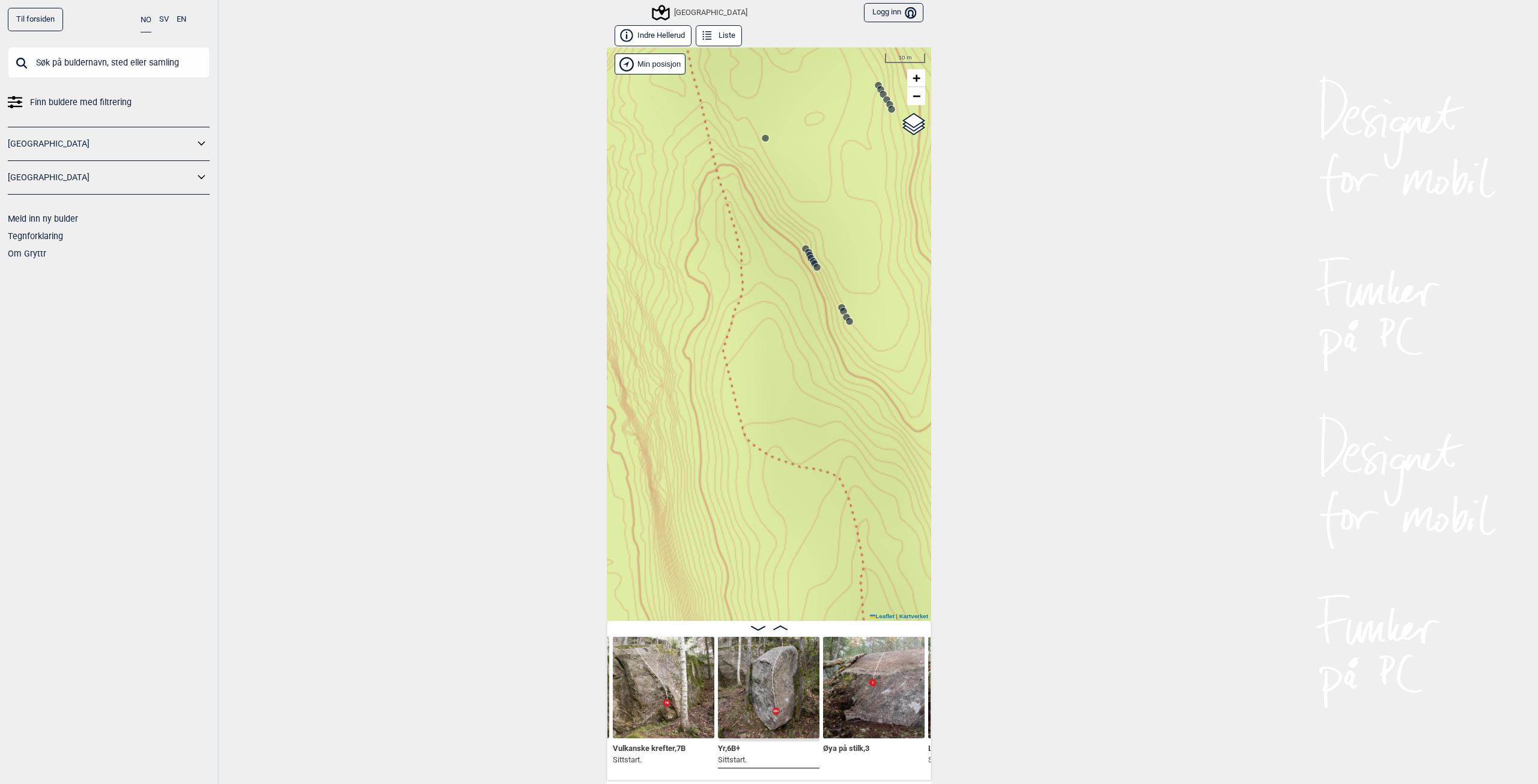
click at [846, 320] on circle at bounding box center [849, 321] width 7 height 7
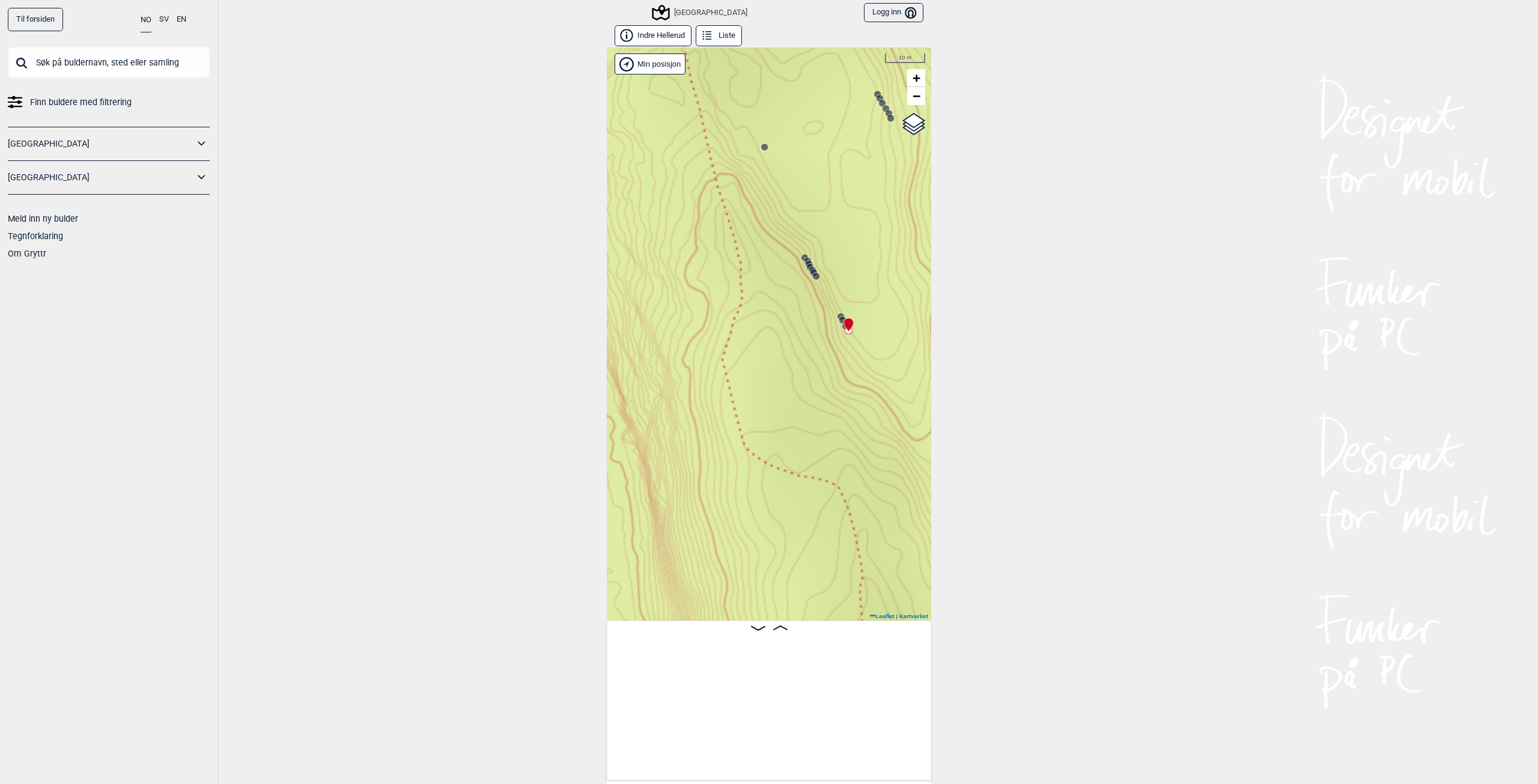
scroll to position [0, 20102]
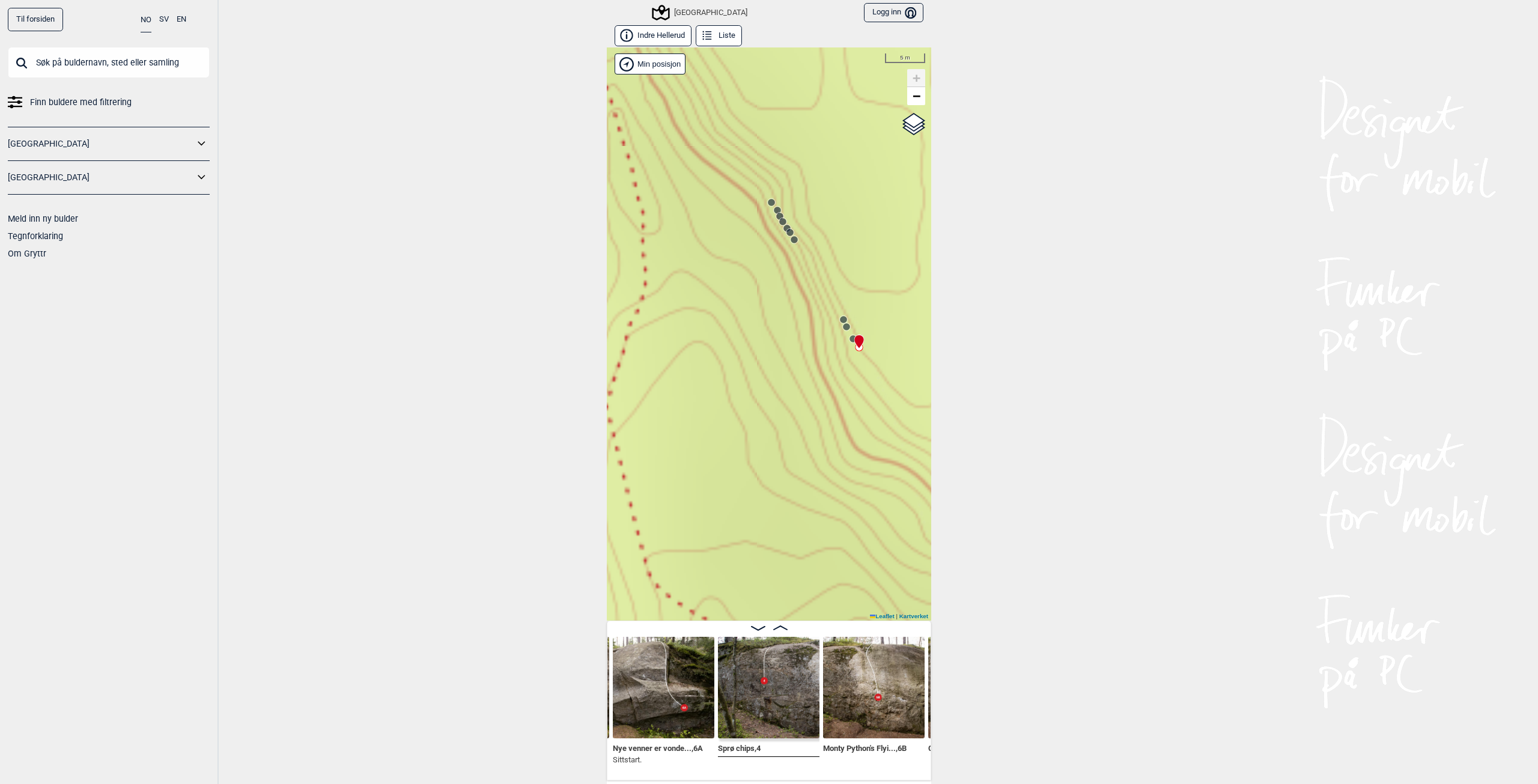
click at [852, 339] on div at bounding box center [857, 336] width 9 height 9
click at [849, 339] on circle at bounding box center [852, 338] width 7 height 7
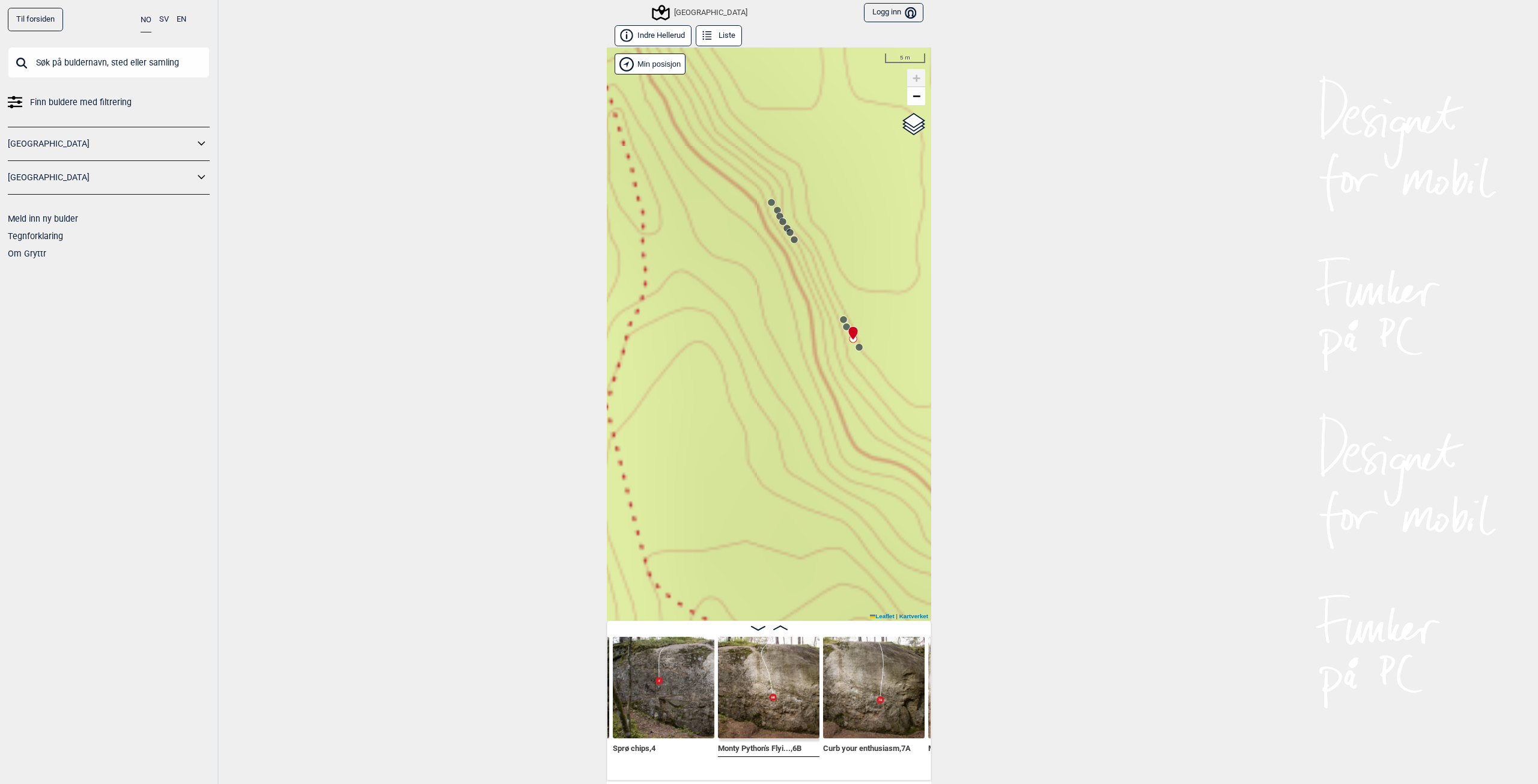
click at [846, 327] on div at bounding box center [851, 328] width 9 height 9
click at [790, 240] on circle at bounding box center [793, 239] width 7 height 7
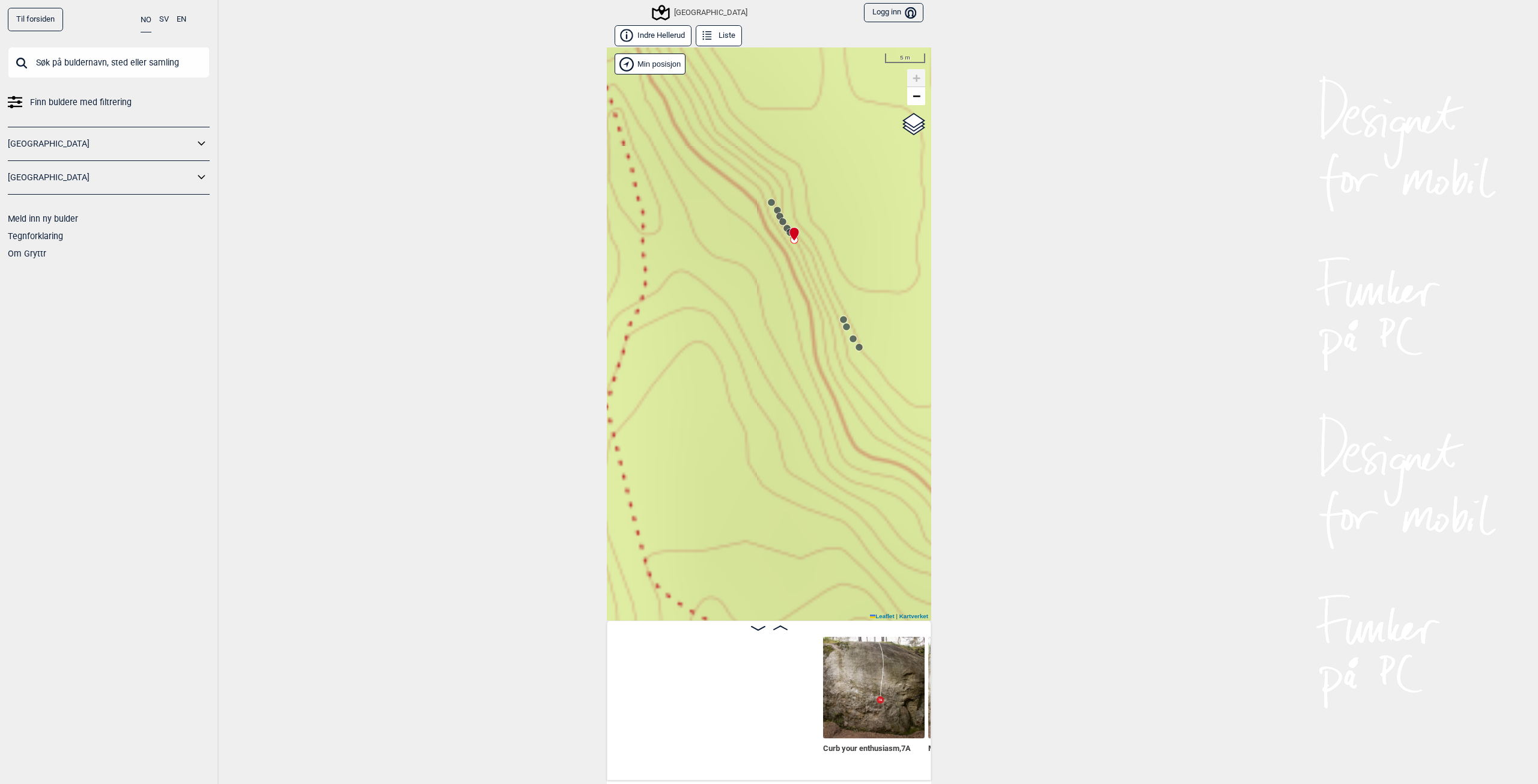
scroll to position [0, 20523]
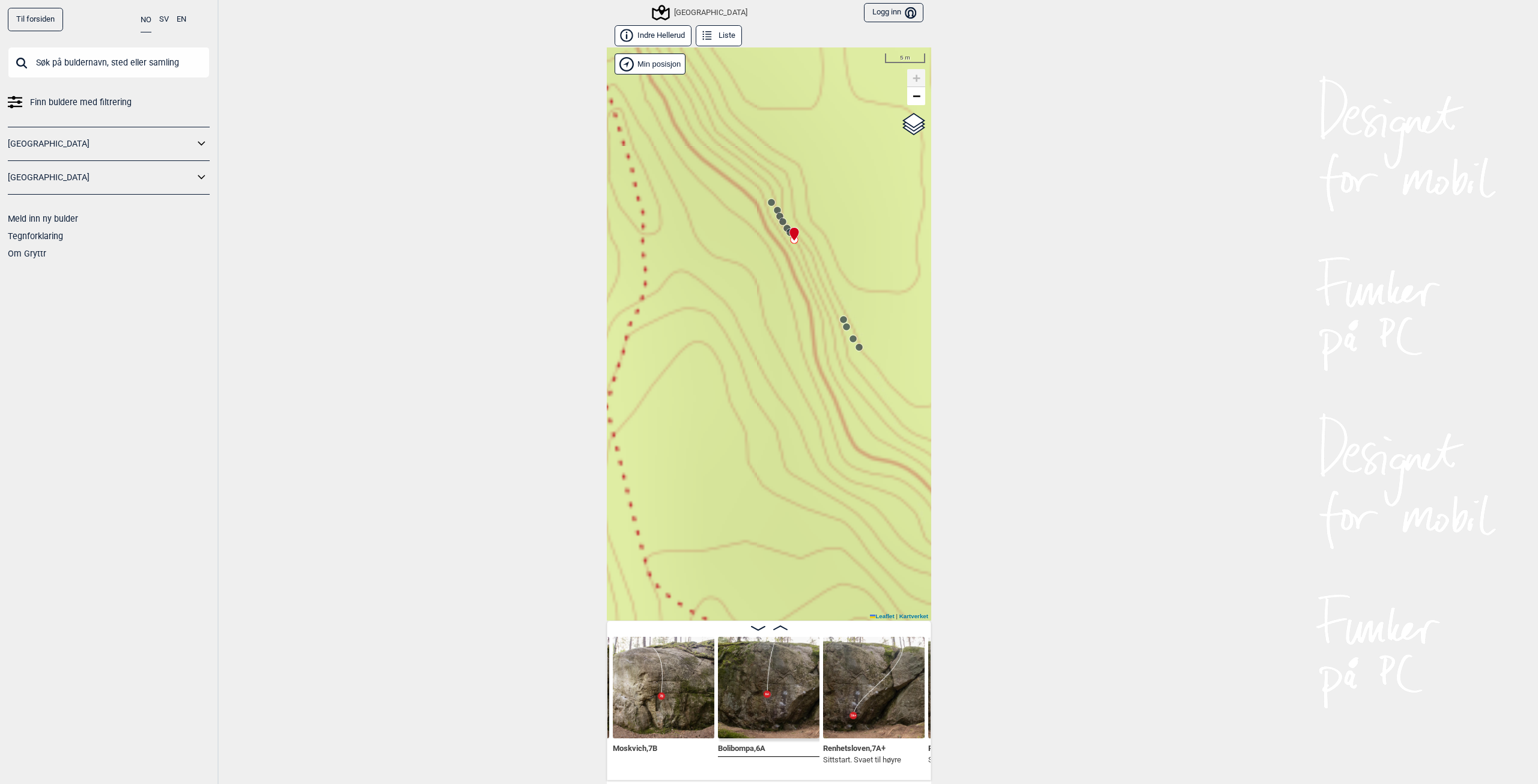
click at [841, 181] on div "Speidersteinen Barnehageveggen Cowboyveggen Bølerveggen [GEOGRAPHIC_DATA]" at bounding box center [841, 181] width 0 height 0
click at [779, 221] on circle at bounding box center [783, 221] width 7 height 7
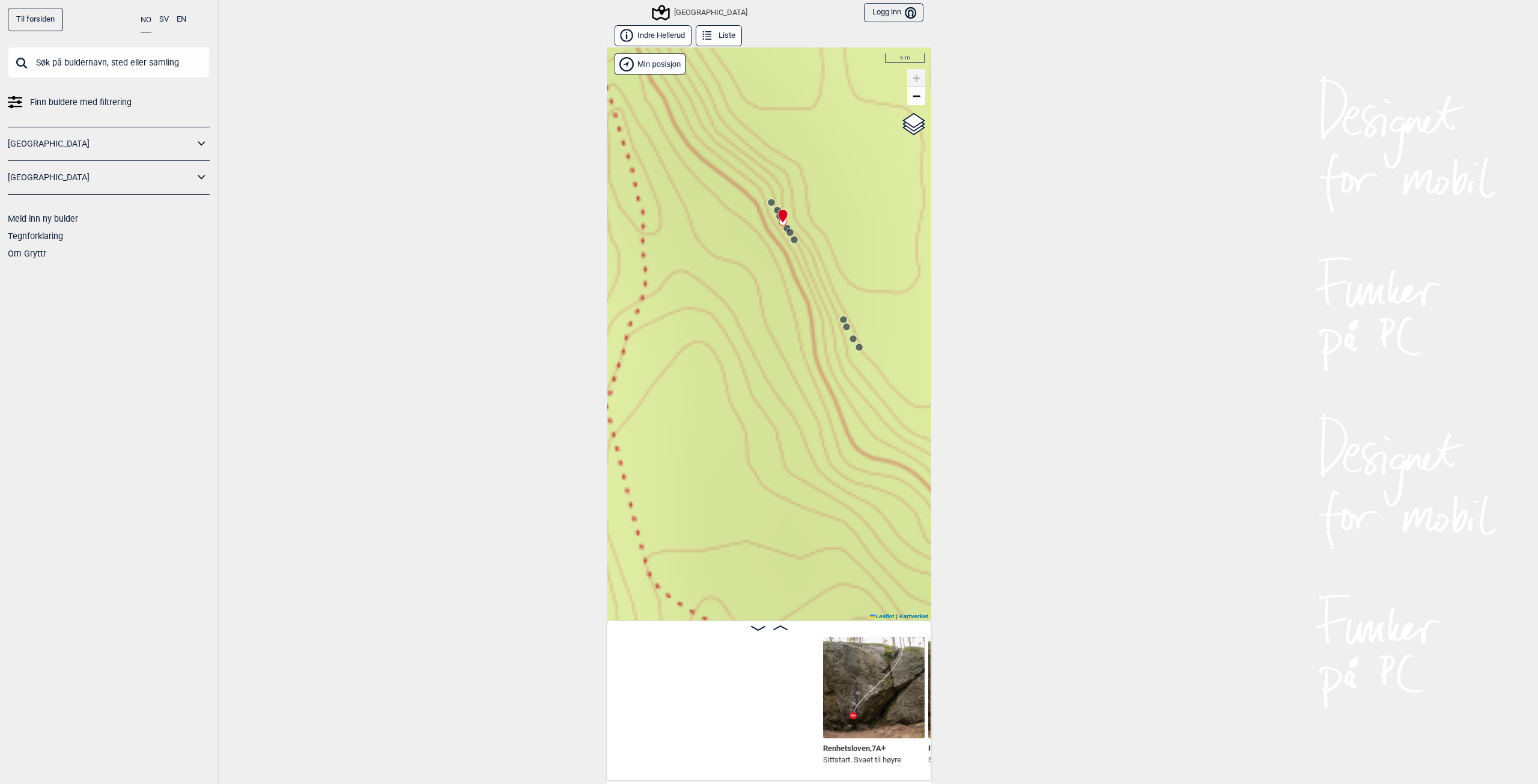
scroll to position [0, 20838]
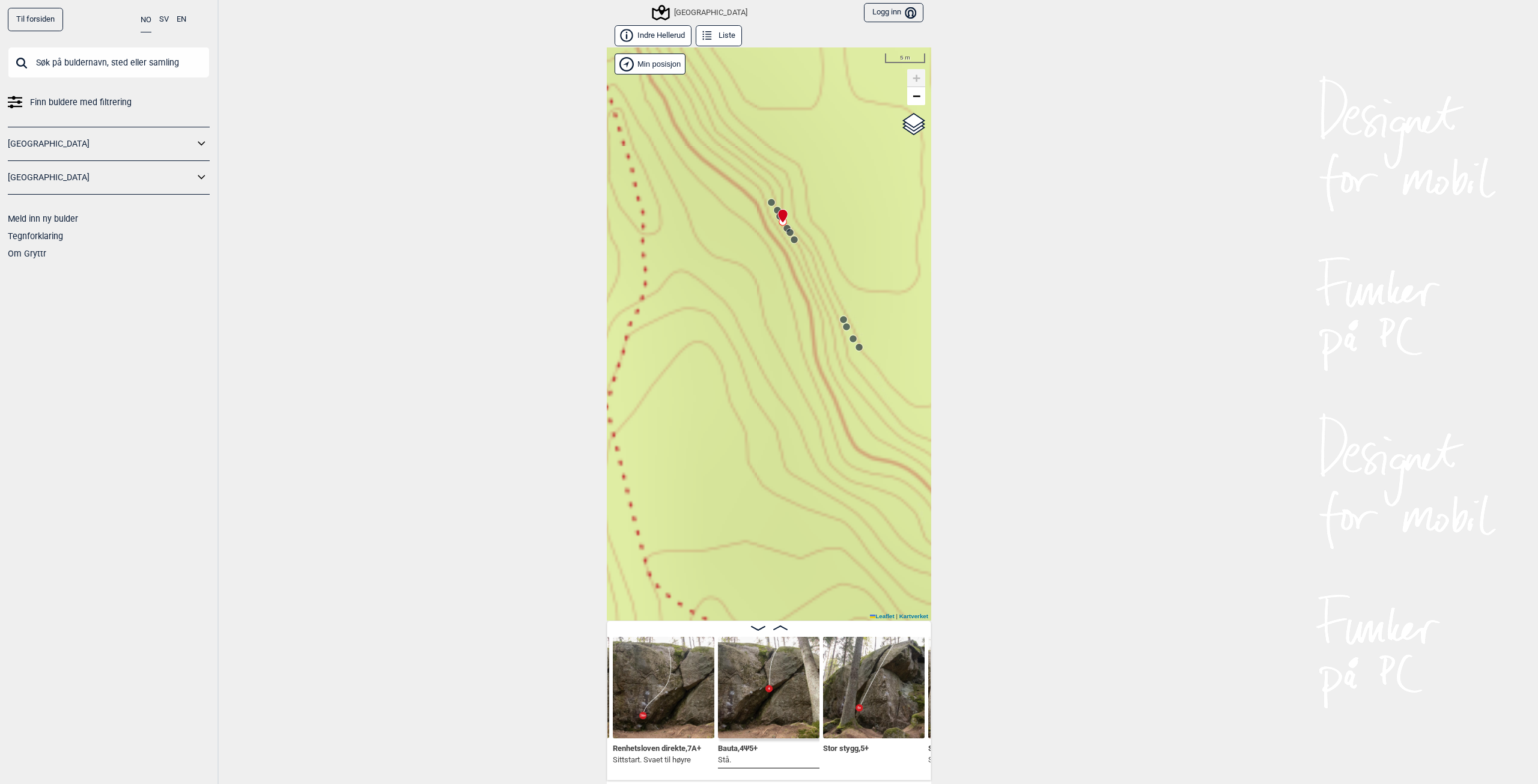
click at [785, 228] on icon at bounding box center [790, 232] width 9 height 9
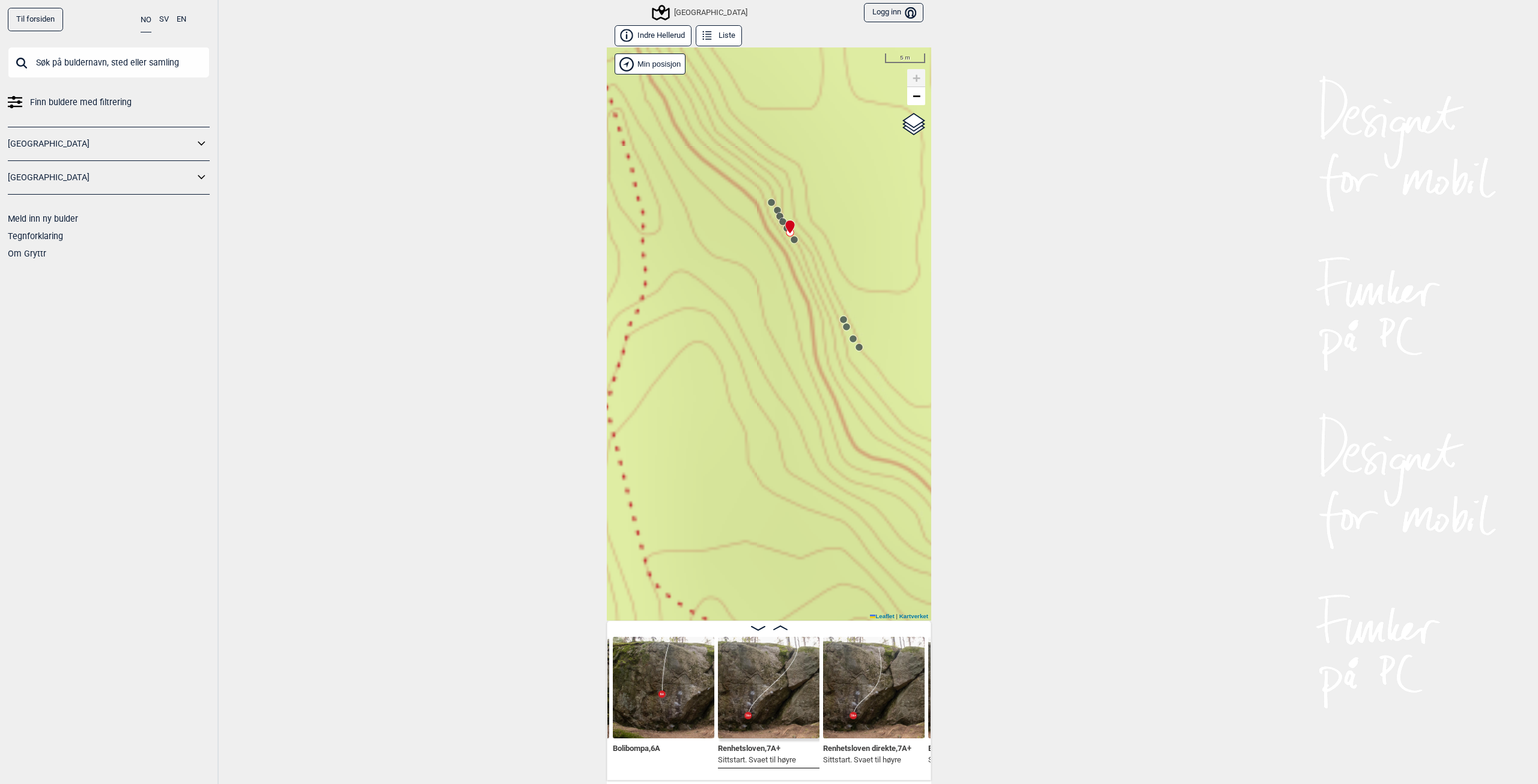
click at [776, 214] on circle at bounding box center [779, 216] width 8 height 8
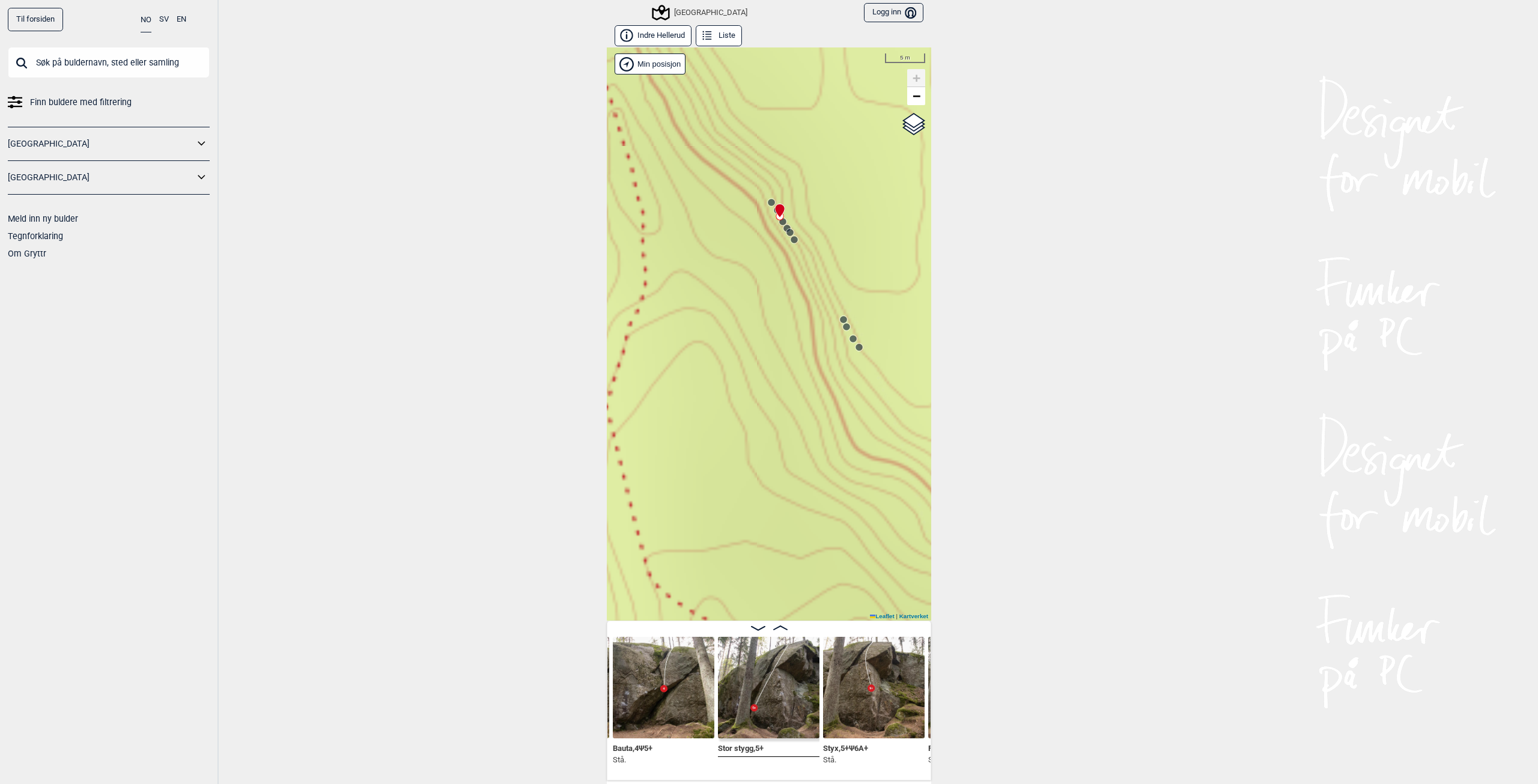
click at [855, 349] on circle at bounding box center [858, 347] width 7 height 7
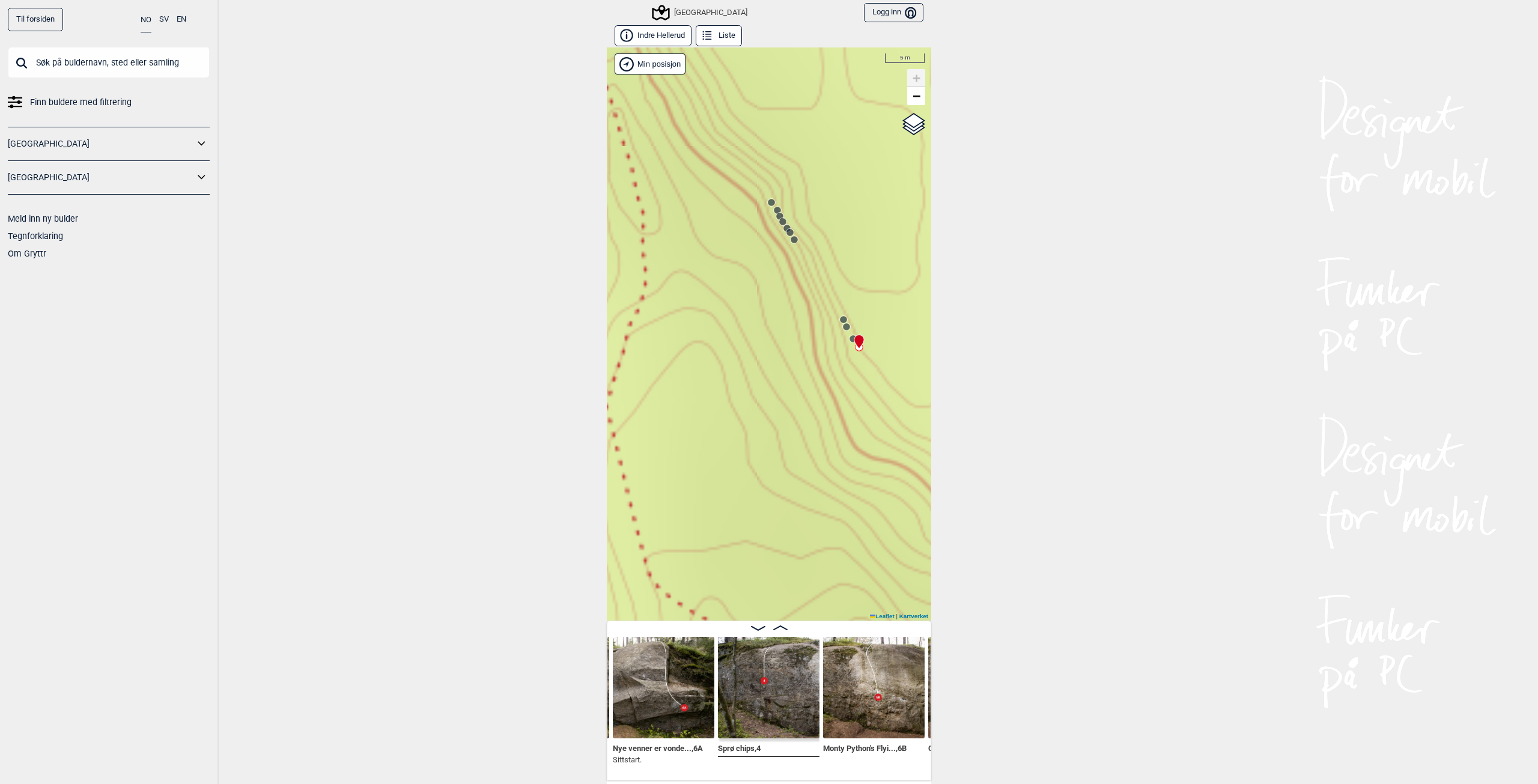
click at [855, 337] on icon at bounding box center [859, 341] width 10 height 15
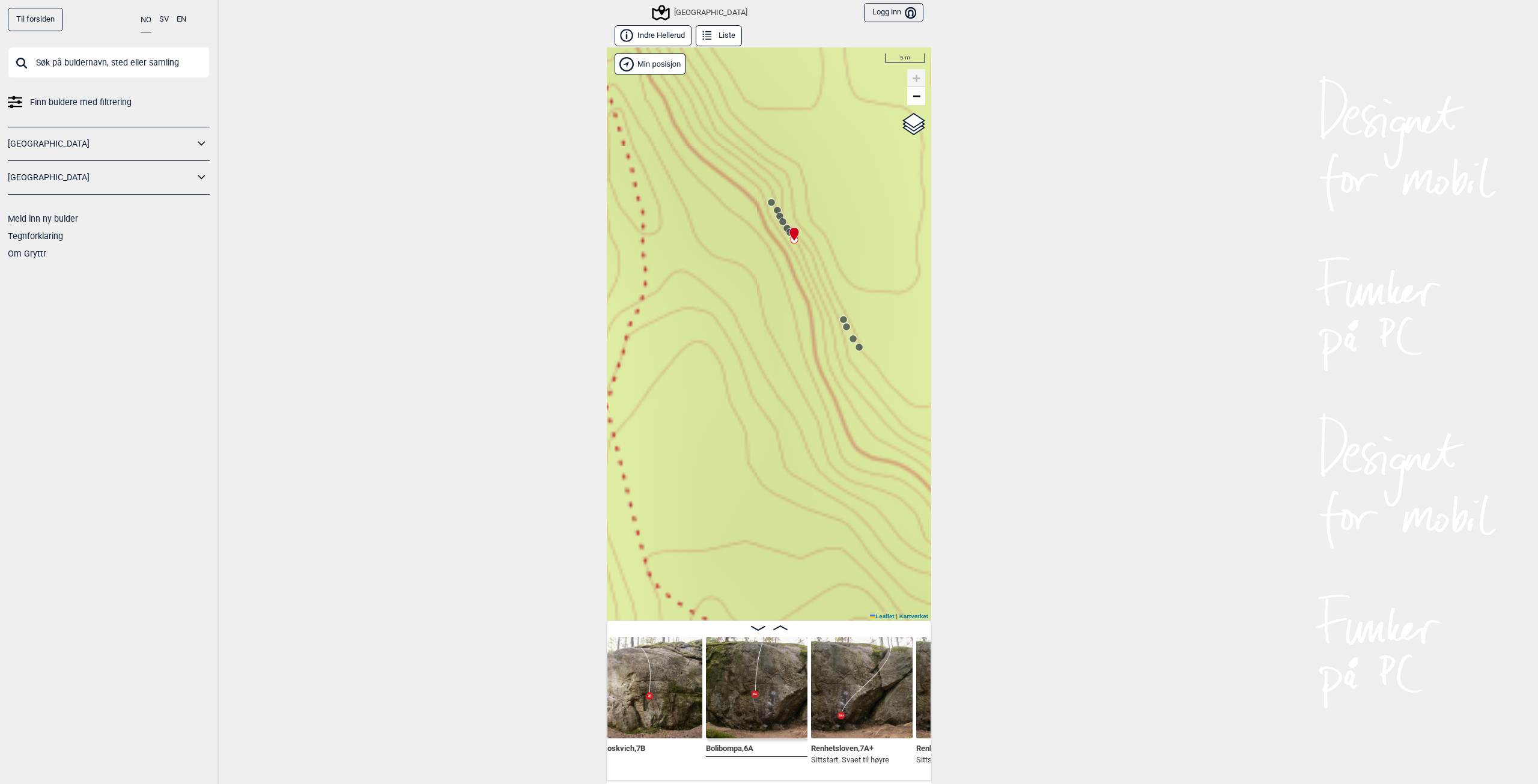
scroll to position [0, 20427]
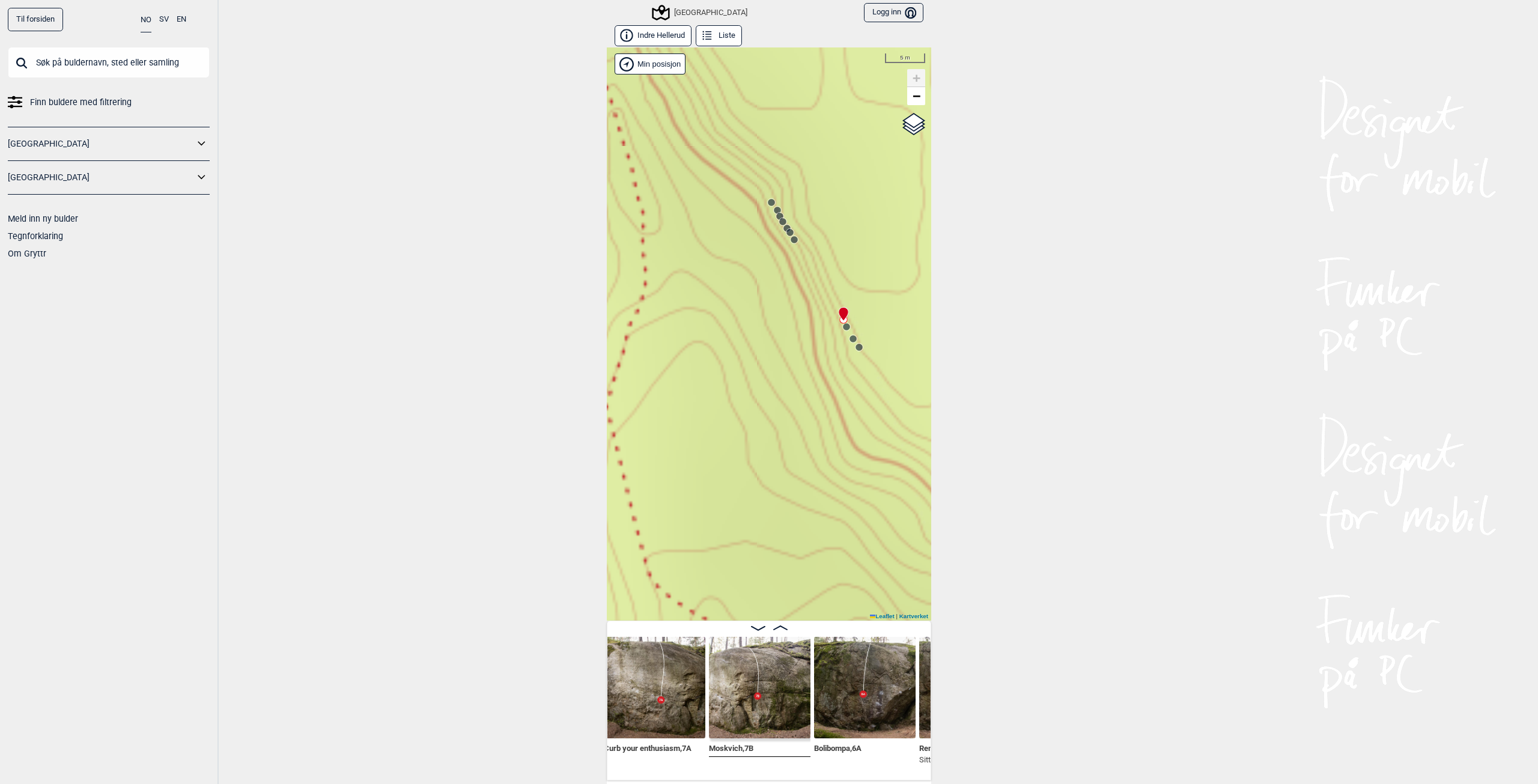
scroll to position [0, 20373]
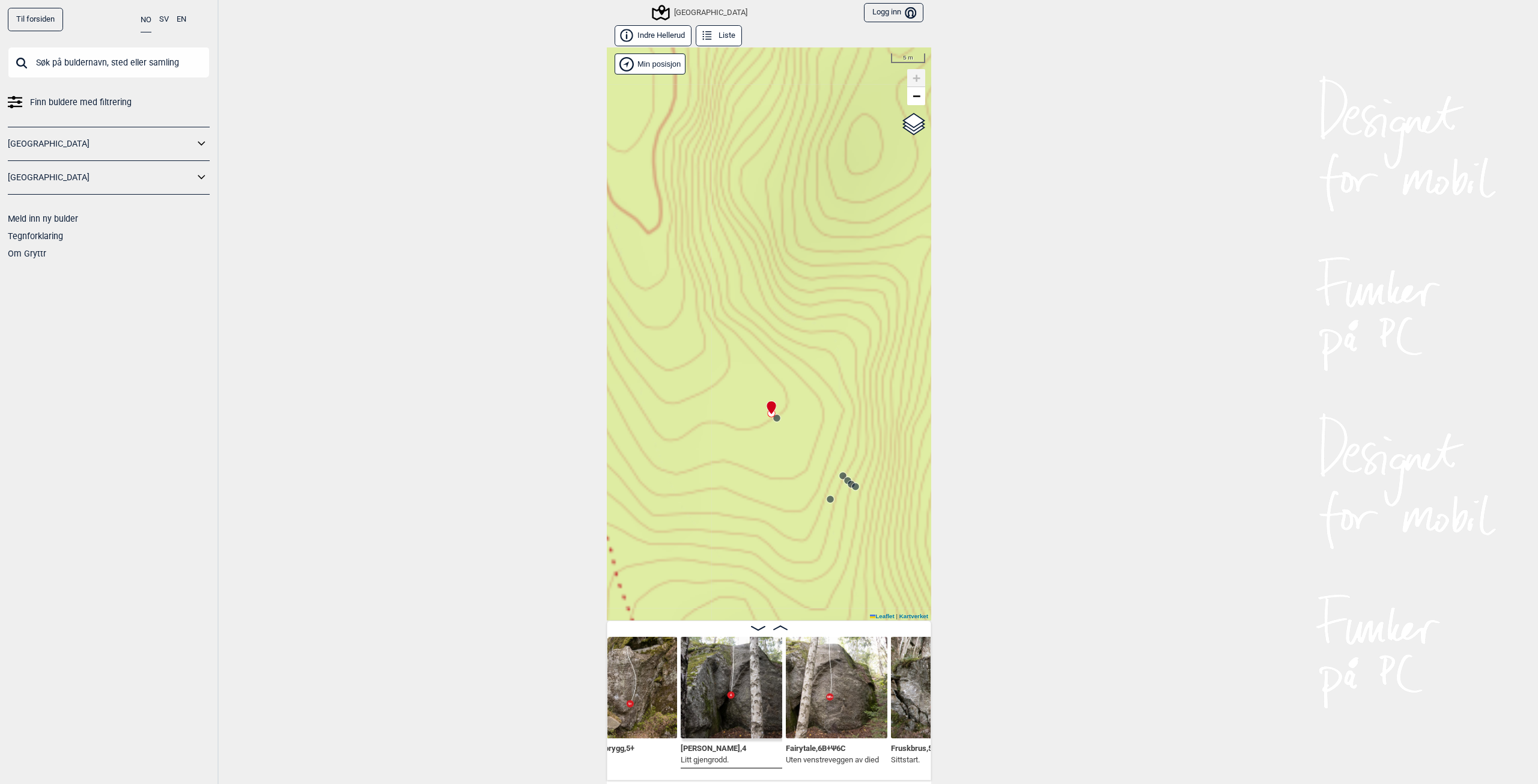
scroll to position [0, 21455]
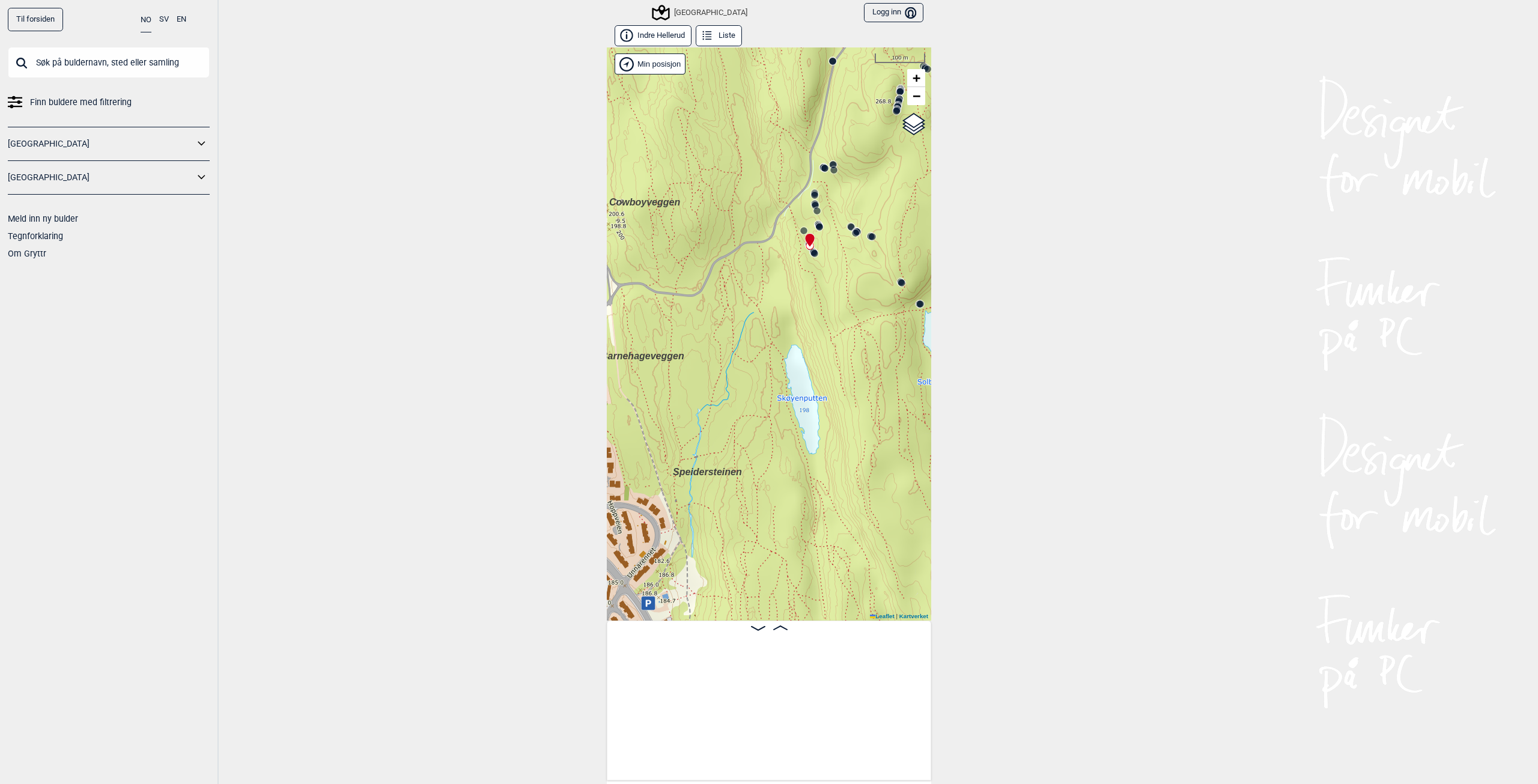
scroll to position [0, 20921]
